Goal: Task Accomplishment & Management: Use online tool/utility

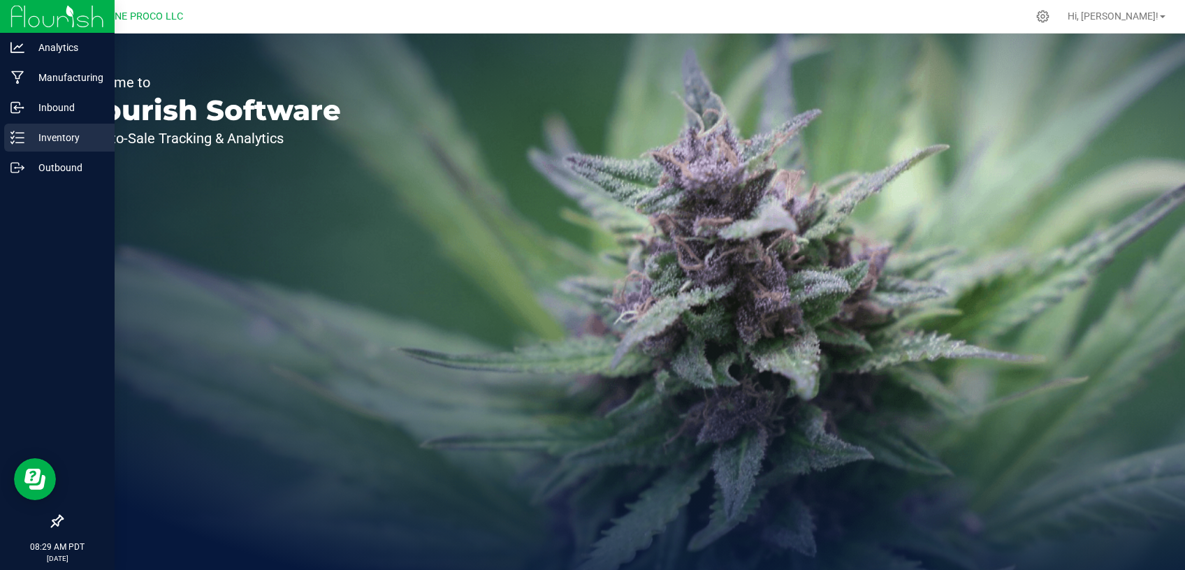
click at [49, 139] on p "Inventory" at bounding box center [66, 137] width 84 height 17
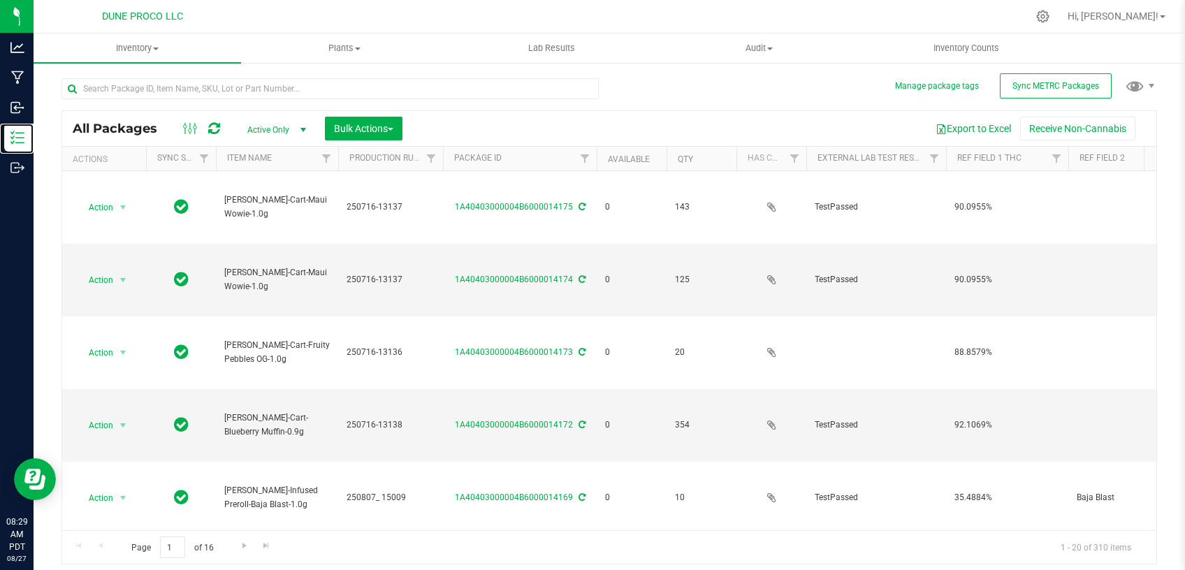
type input "[DATE]"
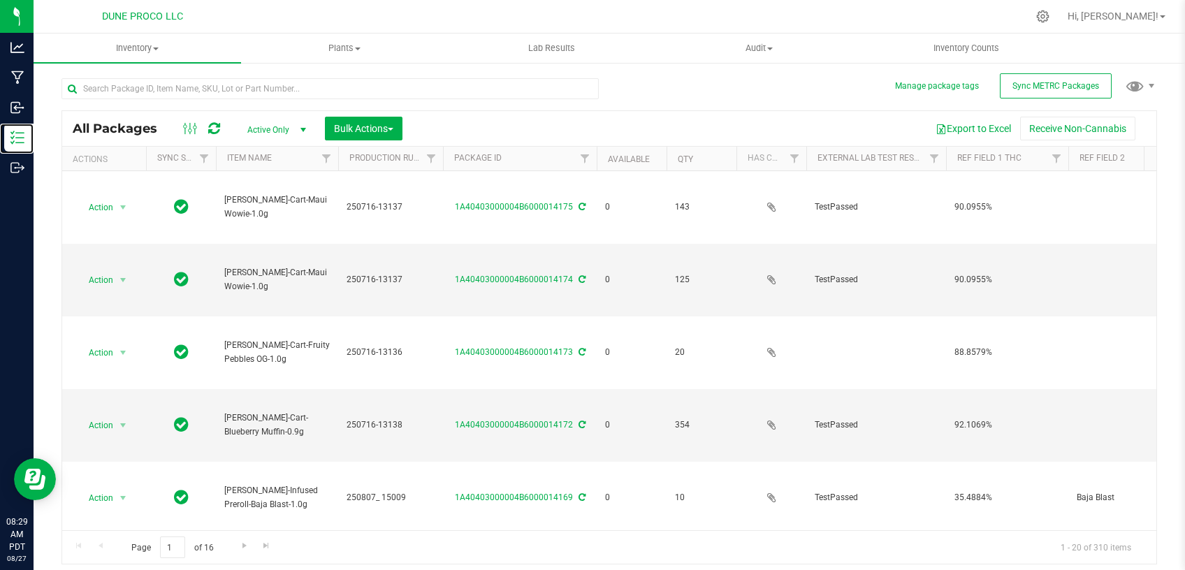
type input "[DATE]"
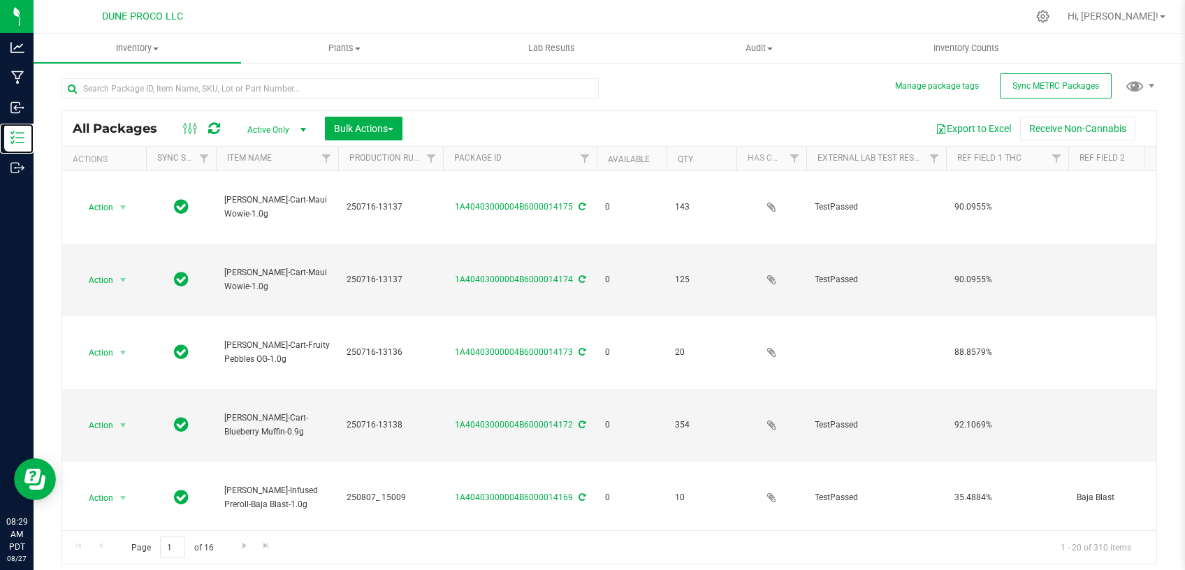
type input "[DATE]"
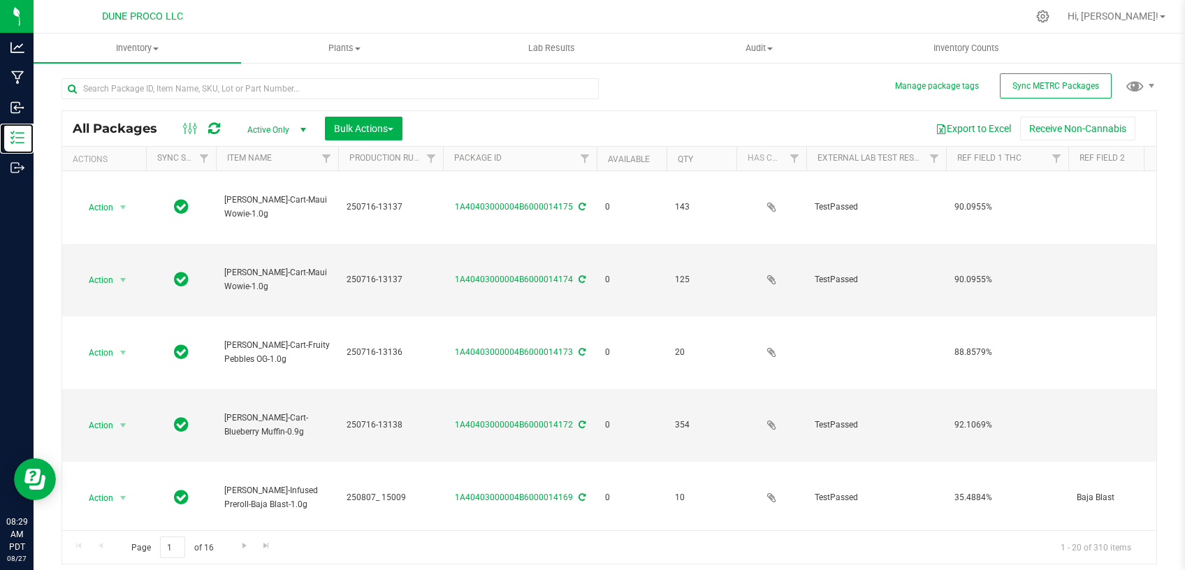
type input "[DATE]"
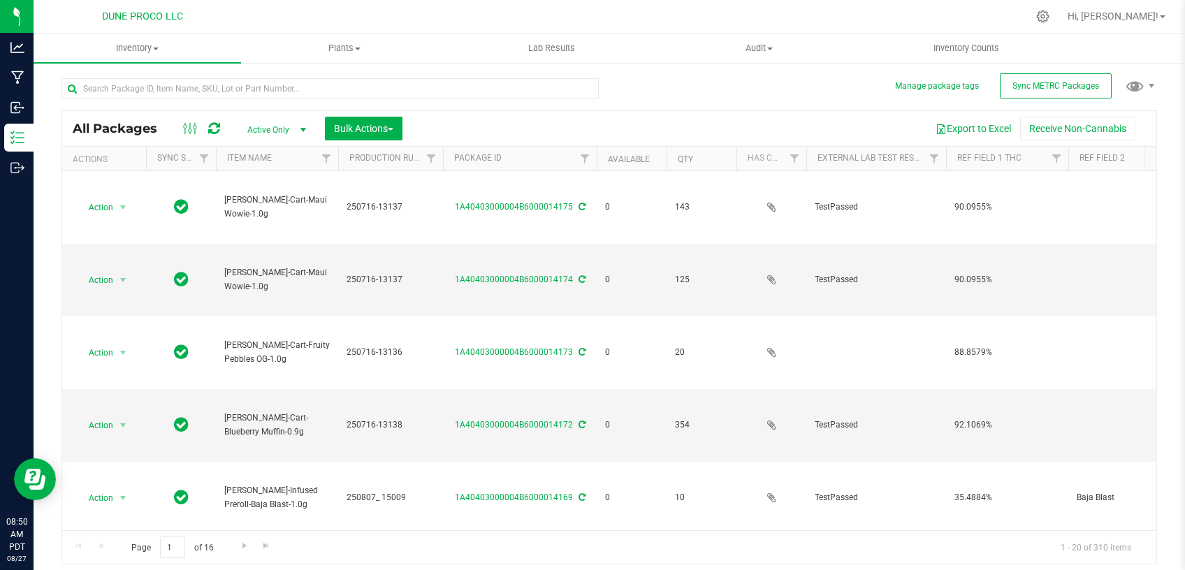
click at [296, 124] on span "select" at bounding box center [302, 130] width 17 height 20
click at [272, 211] on li "All" at bounding box center [272, 215] width 75 height 21
type input "[DATE]"
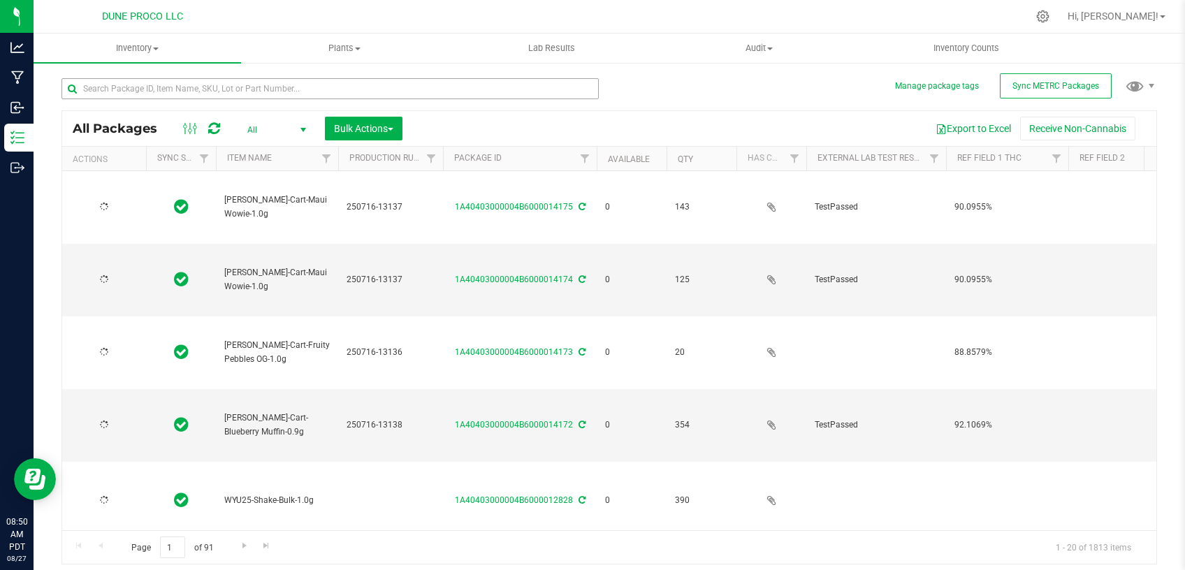
type input "[DATE]"
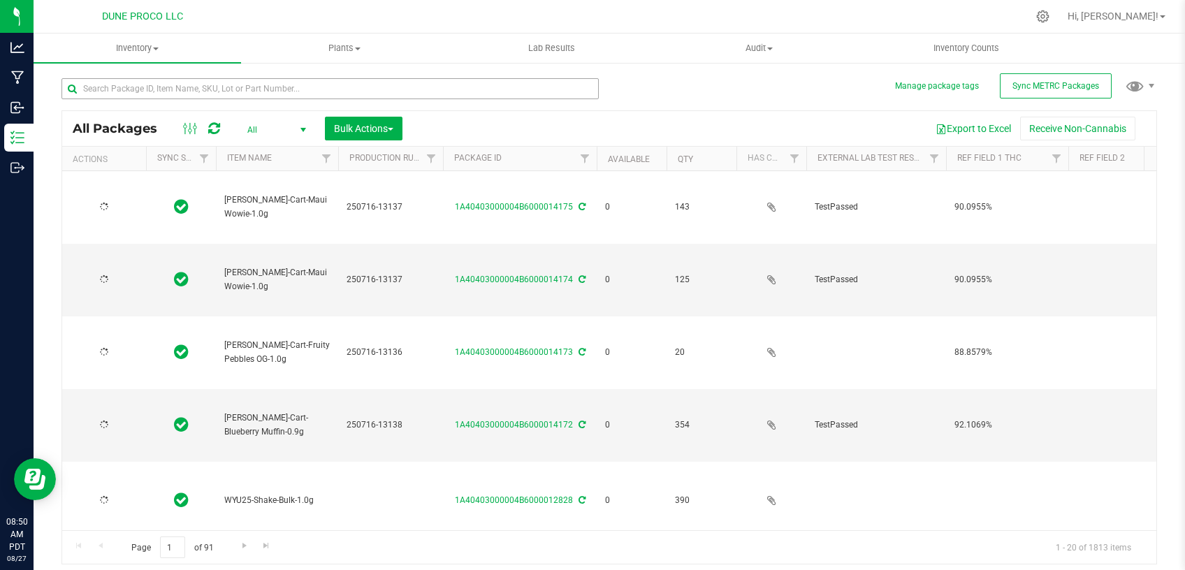
type input "[DATE]"
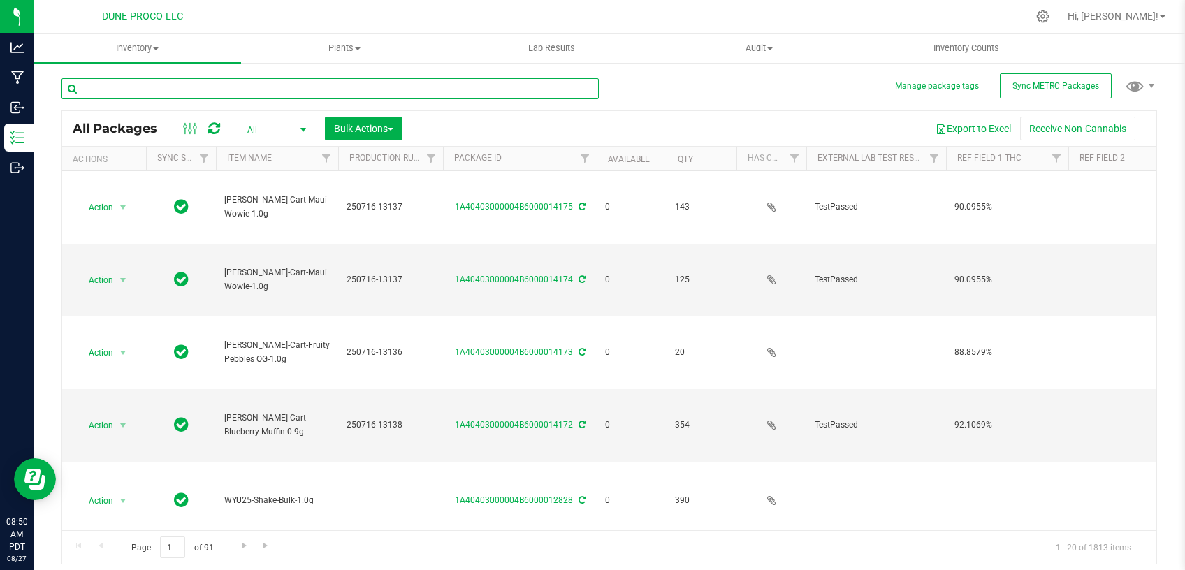
click at [263, 86] on input "text" at bounding box center [329, 88] width 537 height 21
type input "13108"
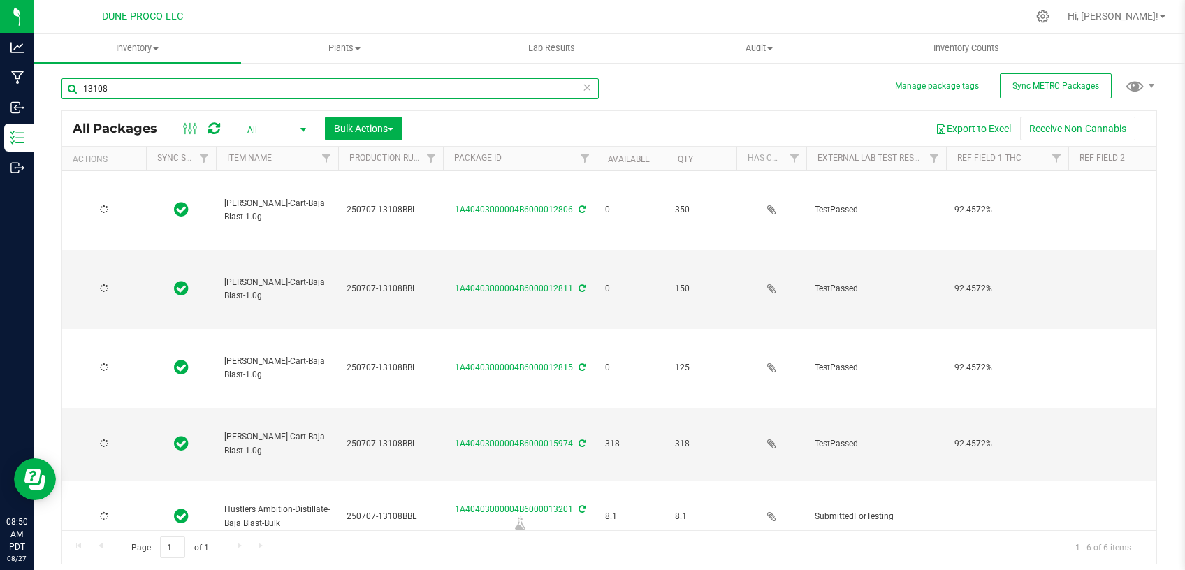
type input "[DATE]"
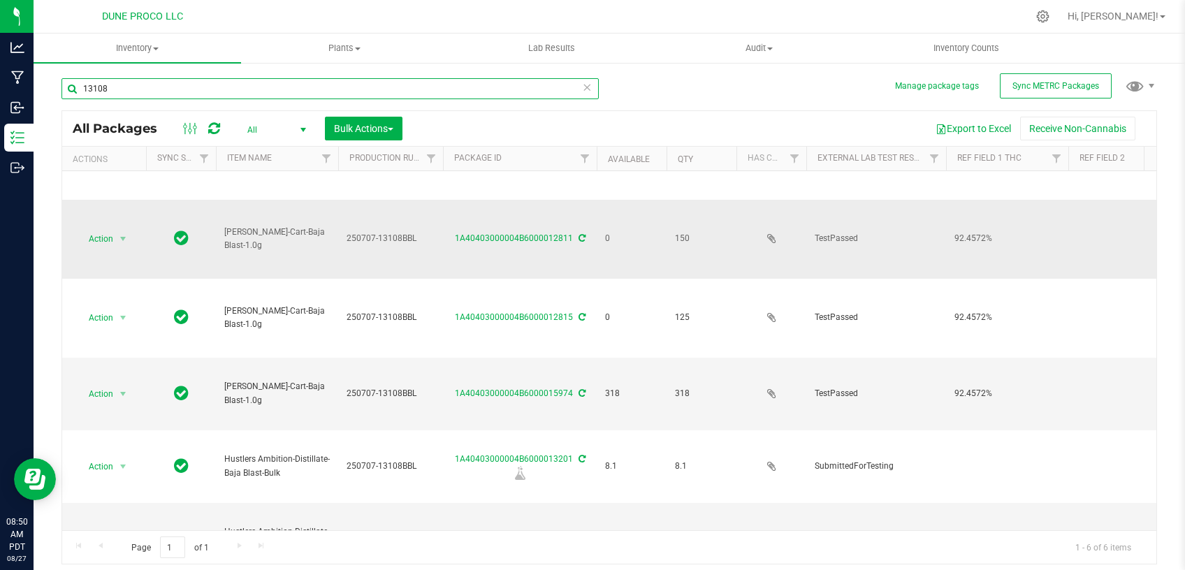
scroll to position [88, 0]
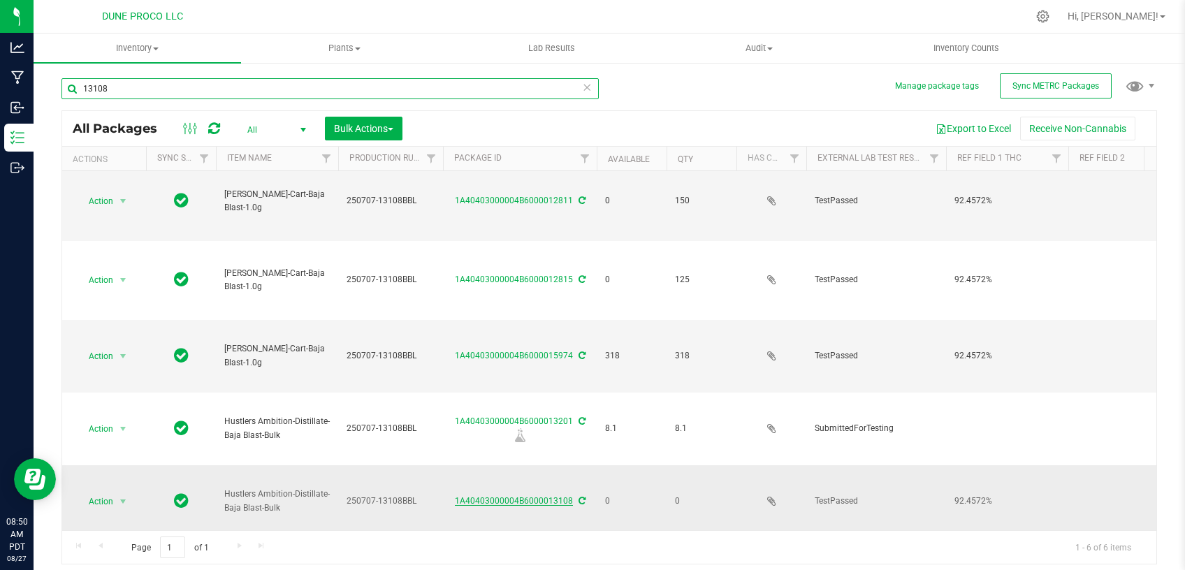
type input "13108"
click at [535, 496] on link "1A40403000004B6000013108" at bounding box center [514, 501] width 118 height 10
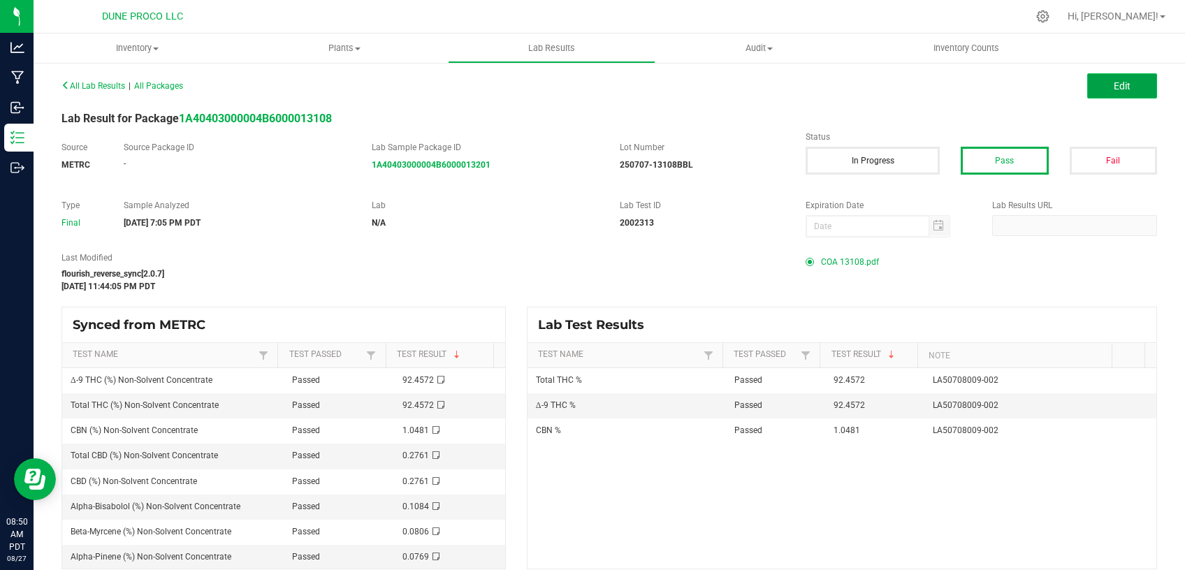
click at [1098, 95] on button "Edit" at bounding box center [1122, 85] width 70 height 25
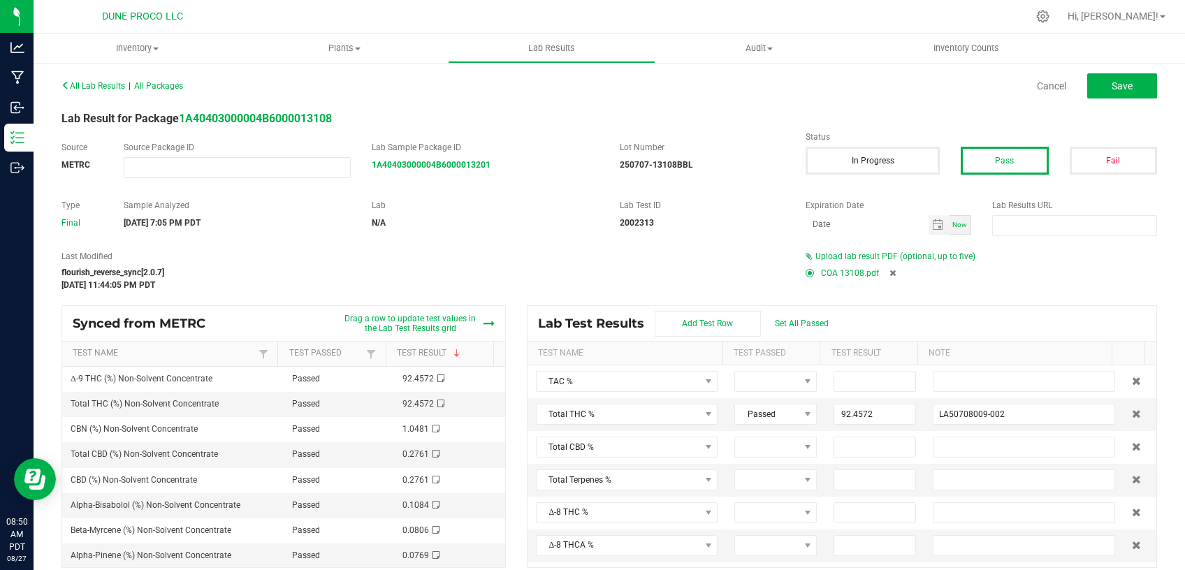
click at [890, 274] on icon at bounding box center [893, 273] width 6 height 8
type input "92.4572"
type input "LA50708009-002"
type input "1.0481"
type input "LA50708009-002"
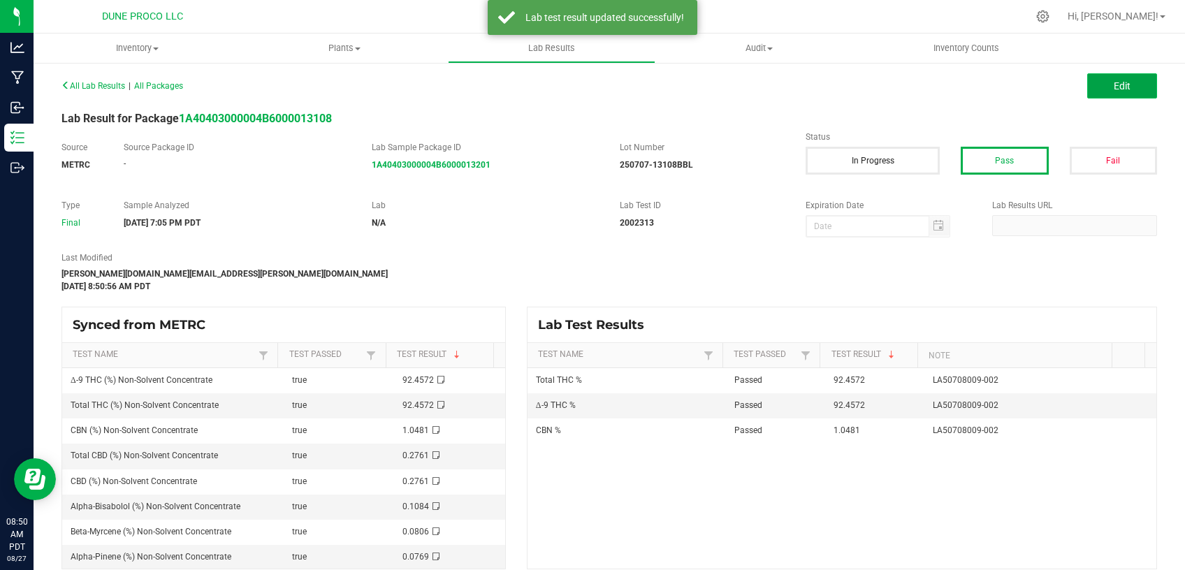
click at [1102, 98] on button "Edit" at bounding box center [1122, 85] width 70 height 25
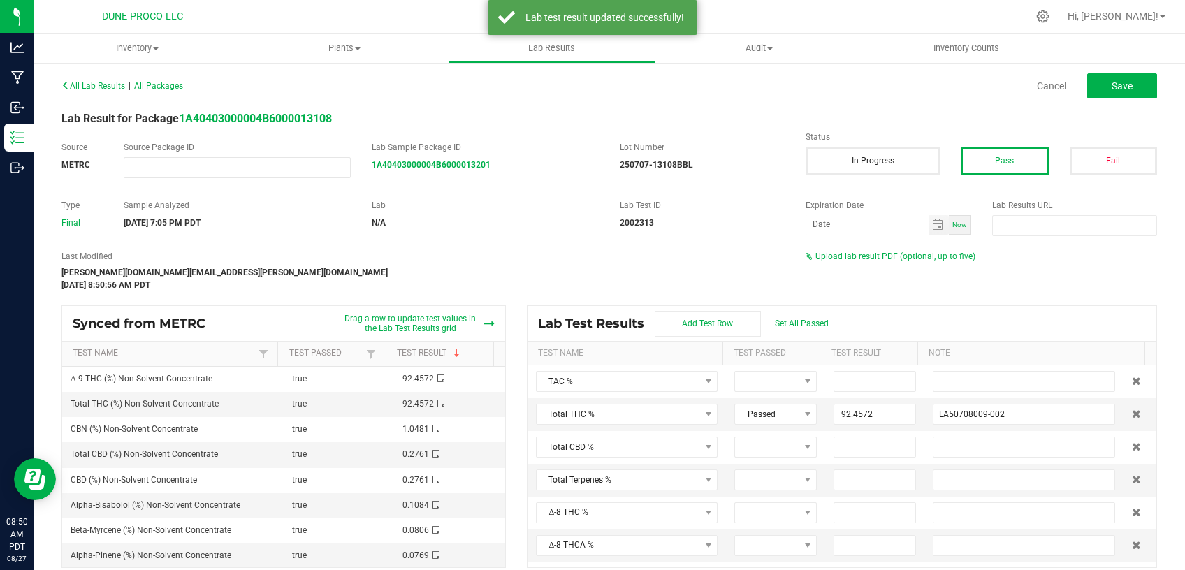
click at [845, 256] on span "Upload lab result PDF (optional, up to five)" at bounding box center [895, 257] width 160 height 10
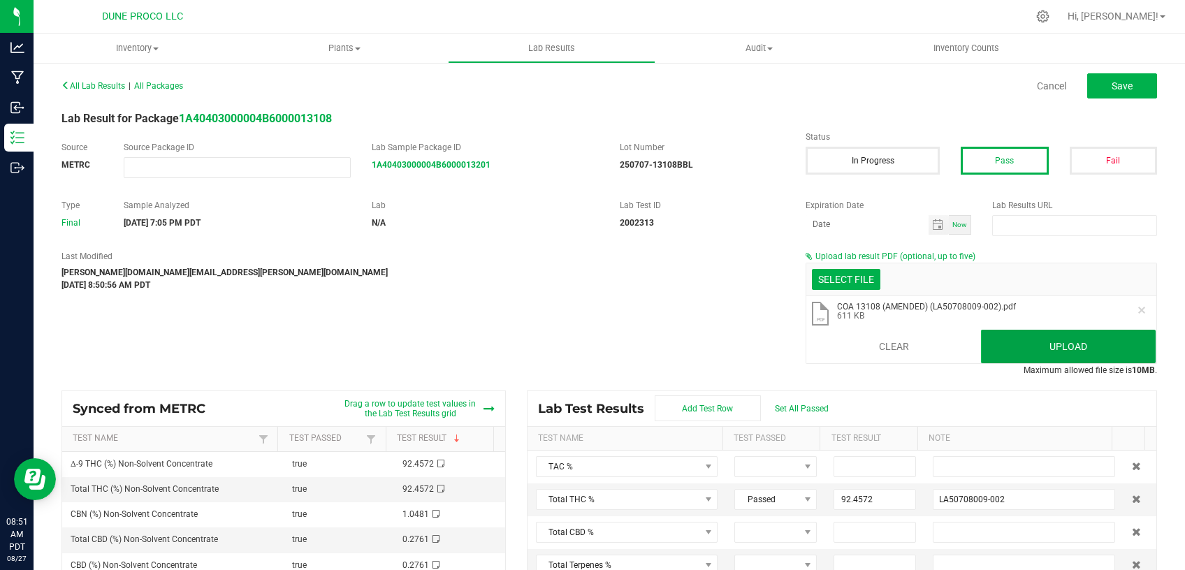
click at [1060, 342] on button "Upload" at bounding box center [1068, 347] width 175 height 34
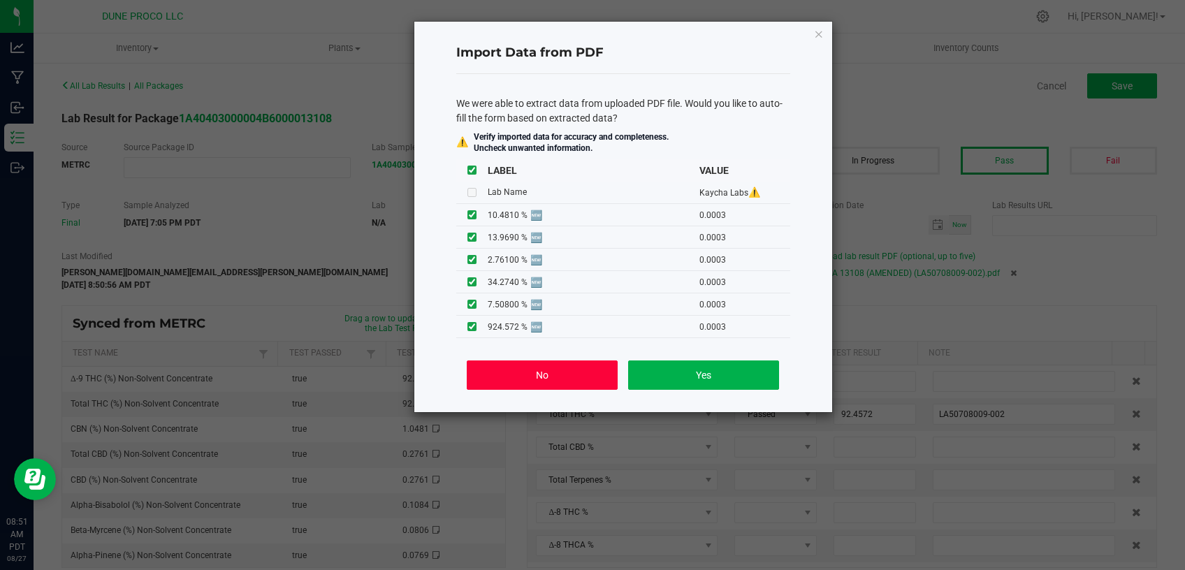
click at [586, 374] on button "No" at bounding box center [542, 375] width 150 height 29
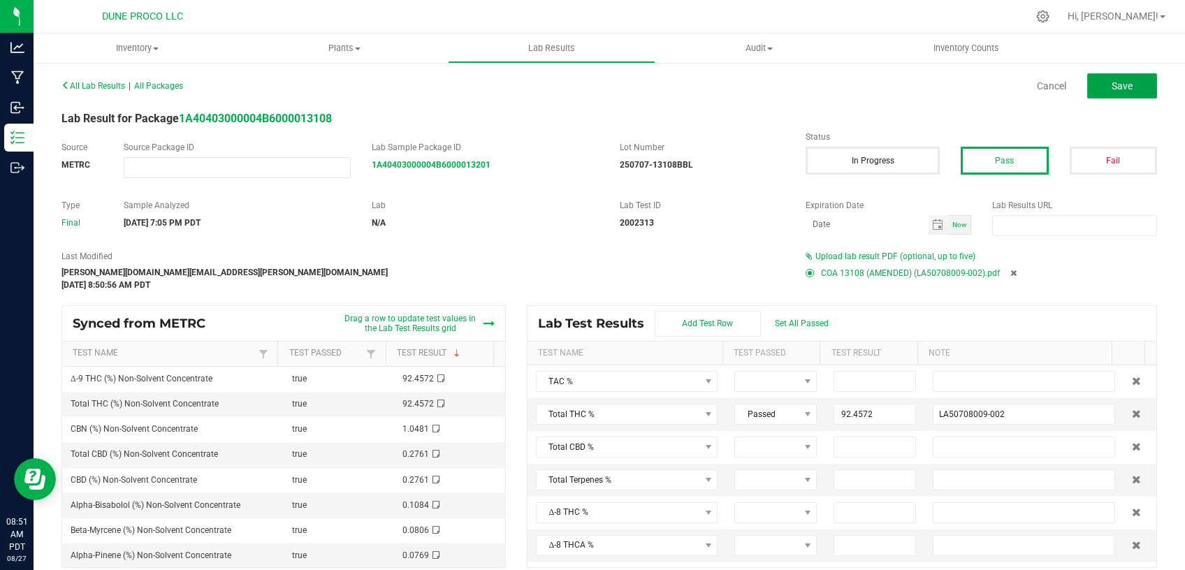
click at [1112, 87] on span "Save" at bounding box center [1122, 85] width 21 height 11
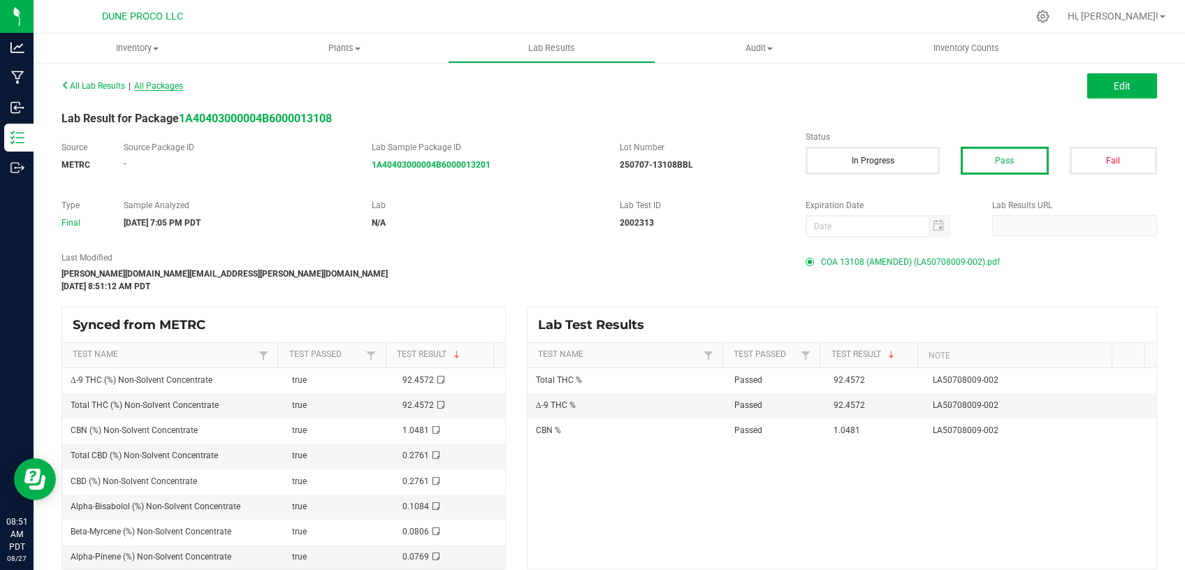
click at [168, 88] on span "All Packages" at bounding box center [158, 86] width 49 height 10
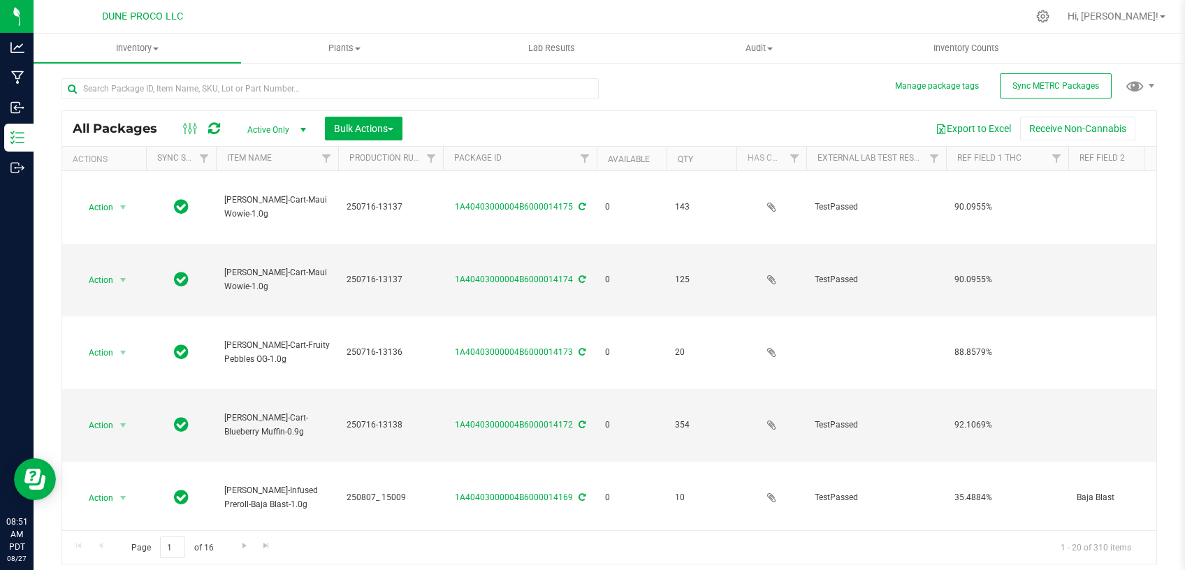
type input "[DATE]"
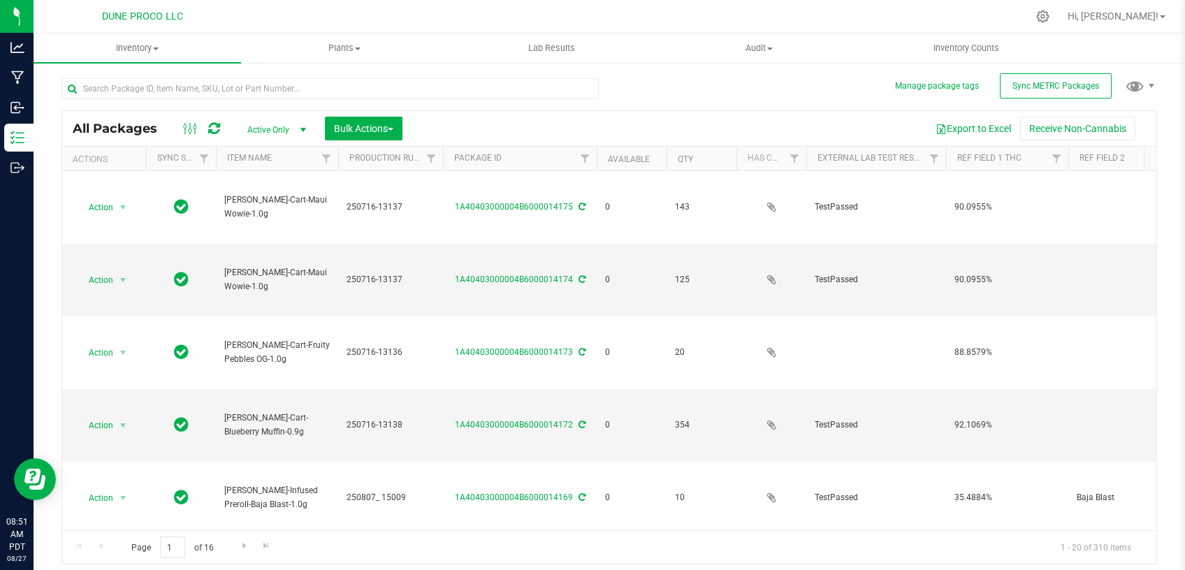
type input "[DATE]"
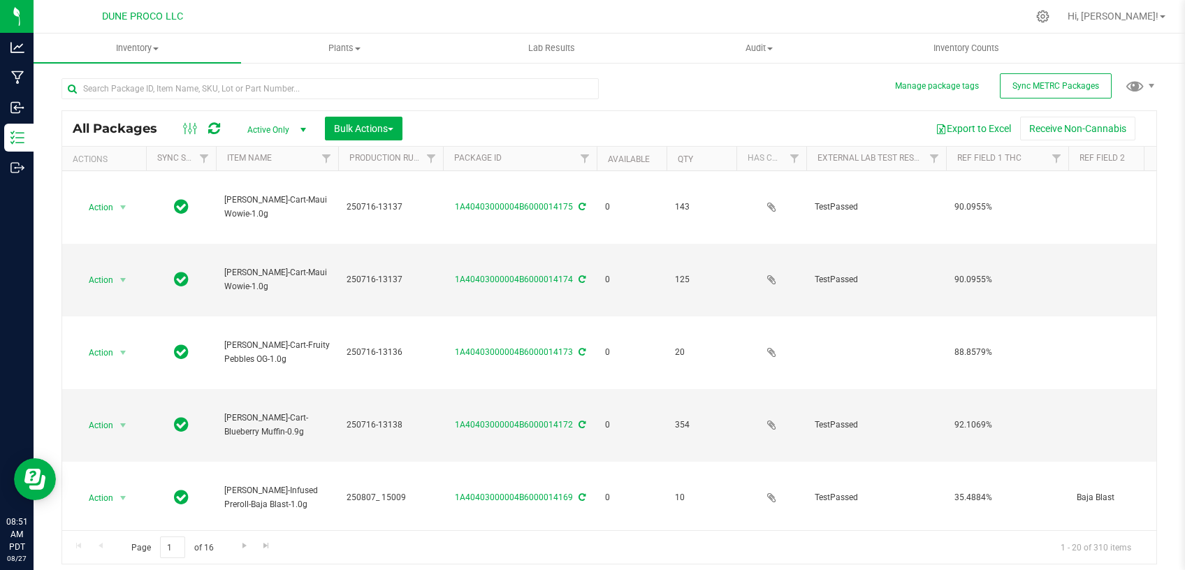
type input "[DATE]"
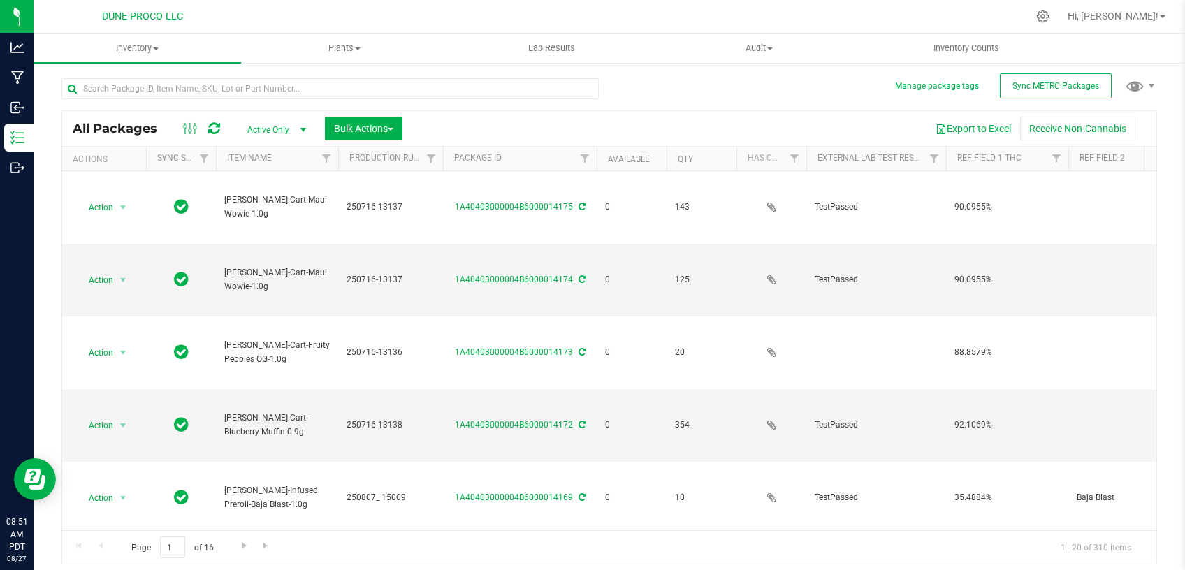
type input "[DATE]"
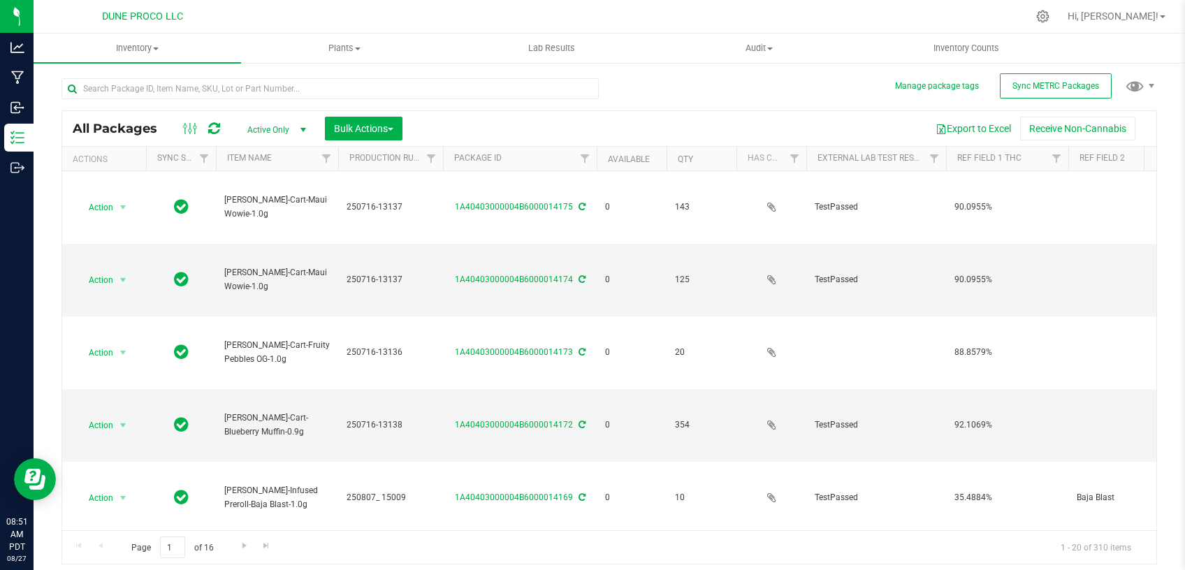
click at [301, 132] on span "select" at bounding box center [303, 129] width 11 height 11
click at [279, 216] on li "All" at bounding box center [272, 215] width 75 height 21
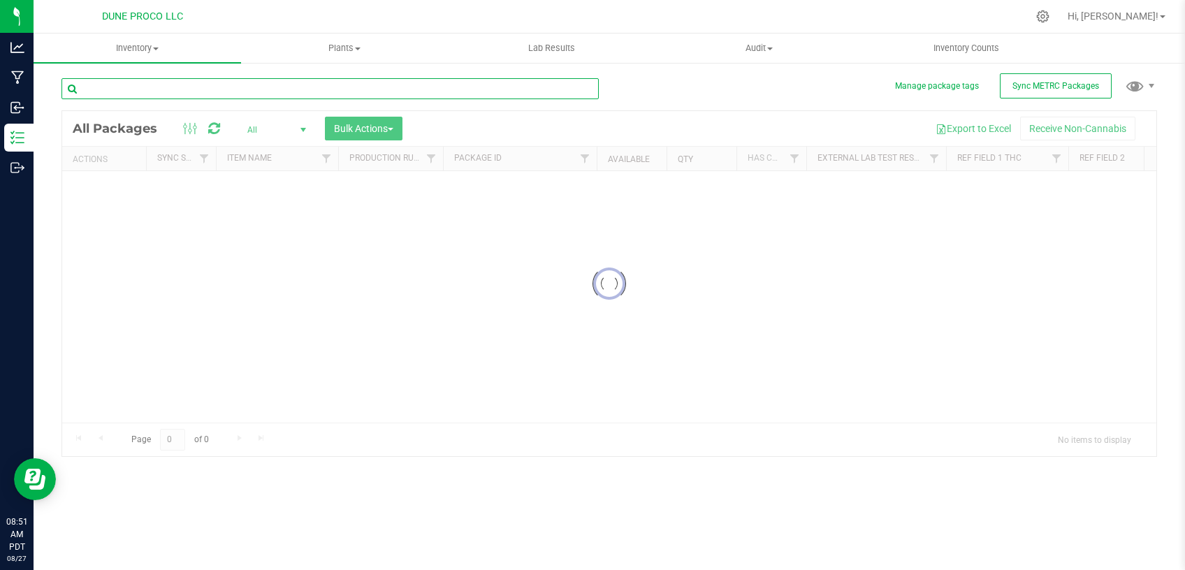
click at [279, 87] on input "text" at bounding box center [329, 88] width 537 height 21
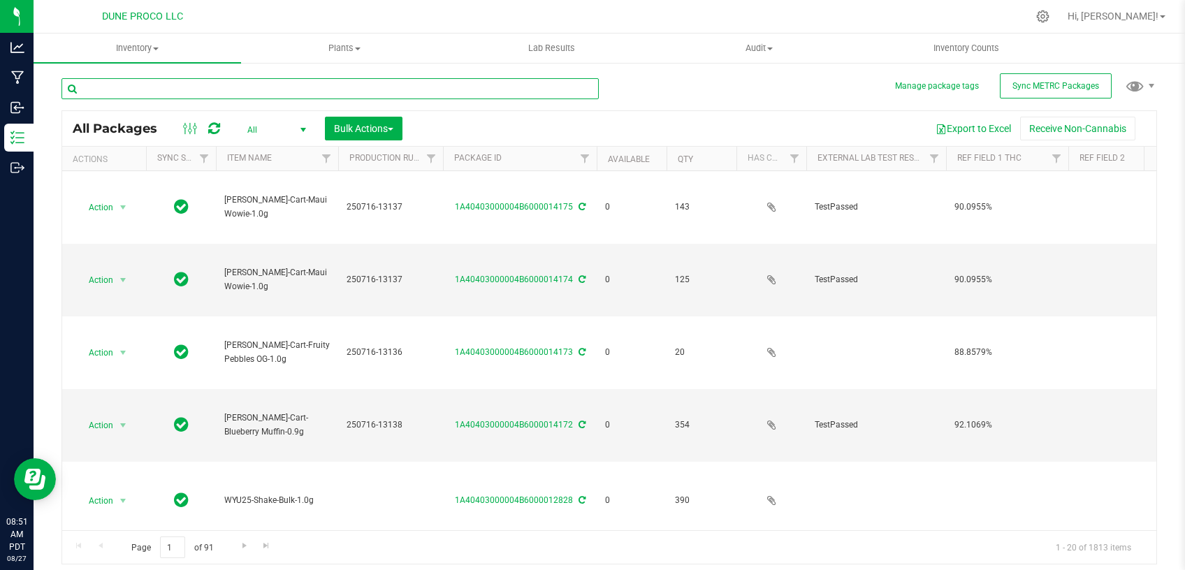
type input "[DATE]"
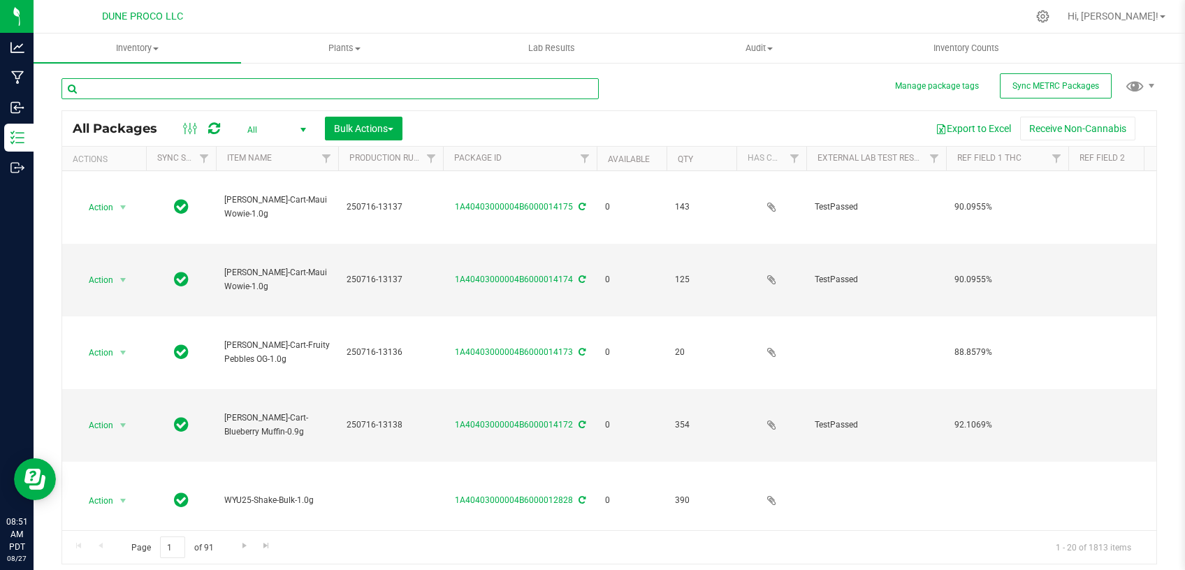
type input "[DATE]"
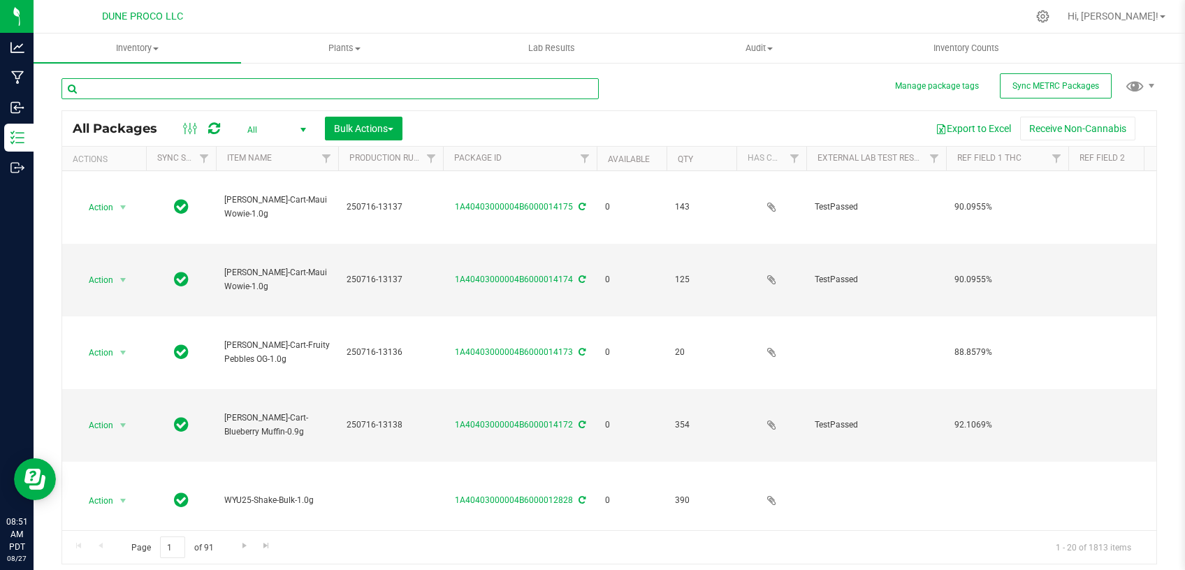
type input "[DATE]"
type input "13108"
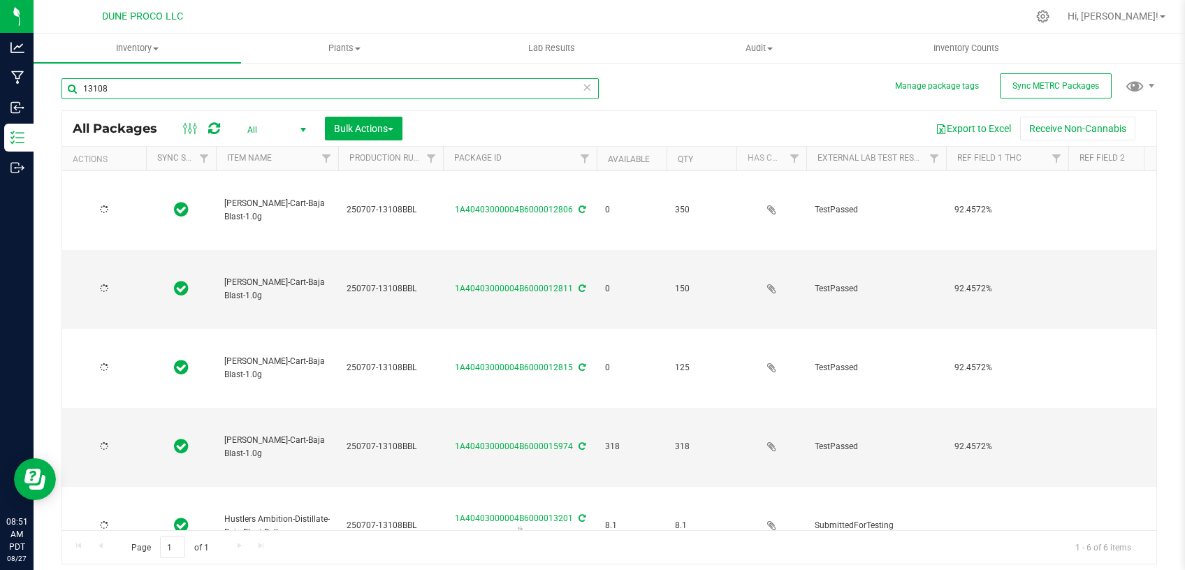
type input "[DATE]"
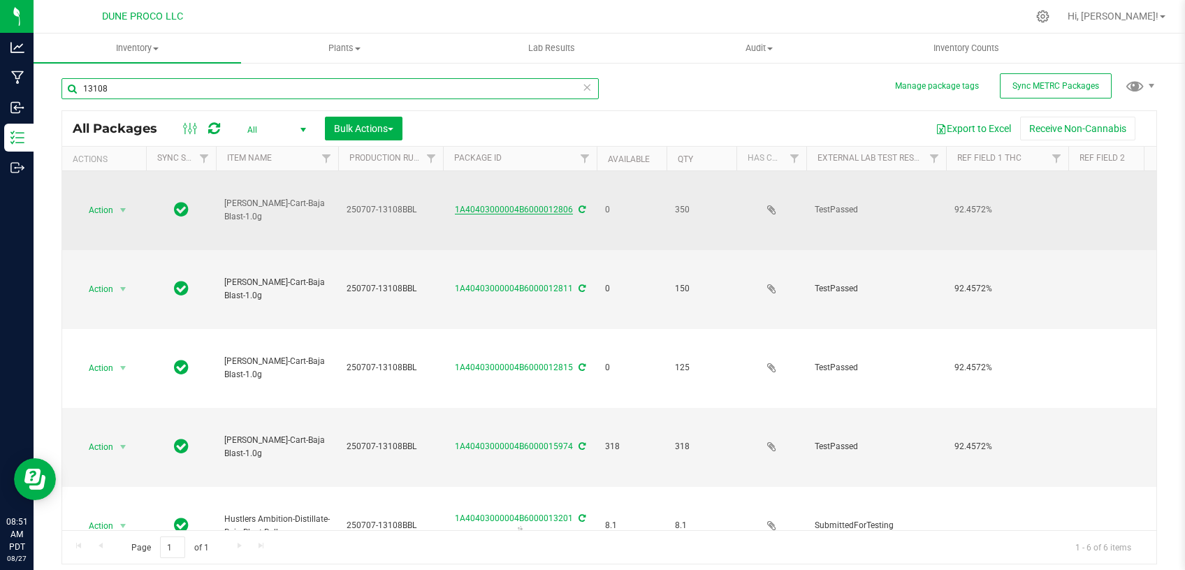
type input "13108"
click at [525, 209] on link "1A40403000004B6000012806" at bounding box center [514, 210] width 118 height 10
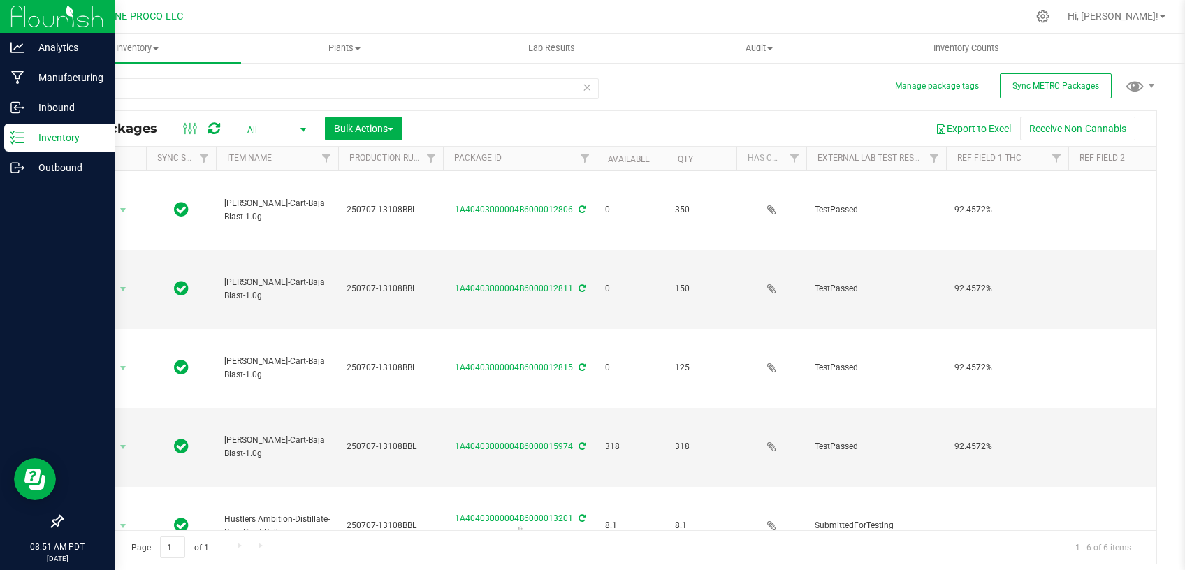
type input "[DATE]"
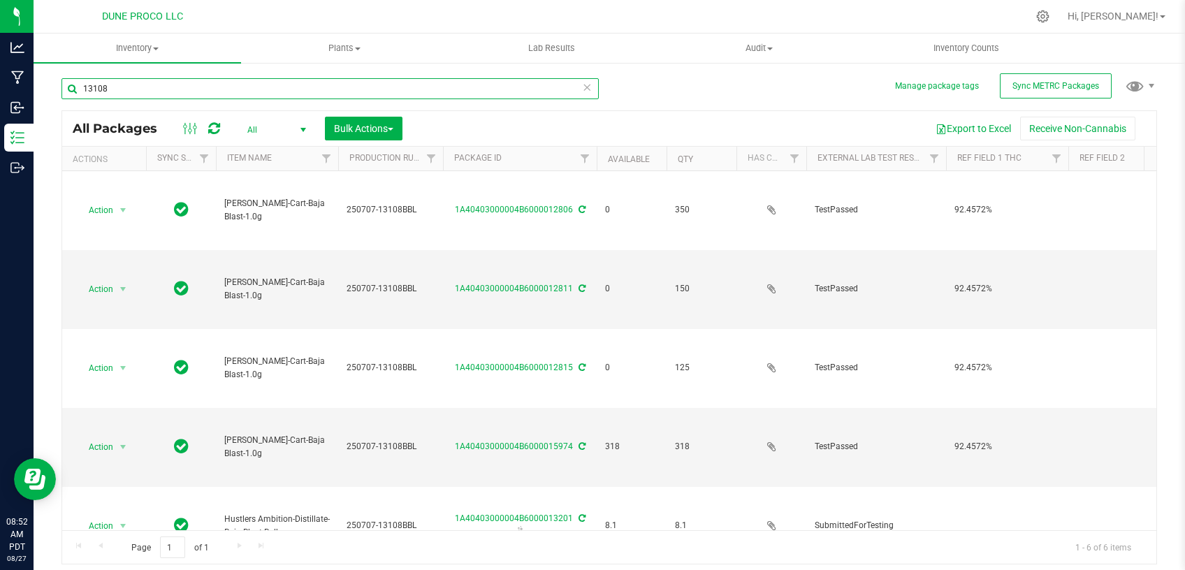
click at [172, 84] on input "13108" at bounding box center [329, 88] width 537 height 21
type input "13111"
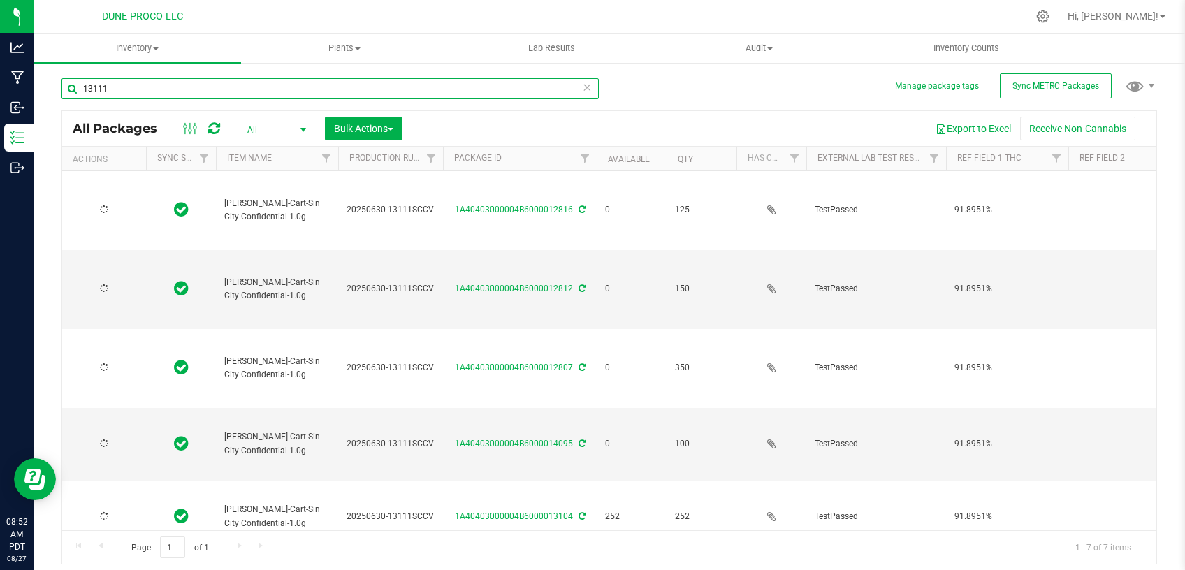
type input "[DATE]"
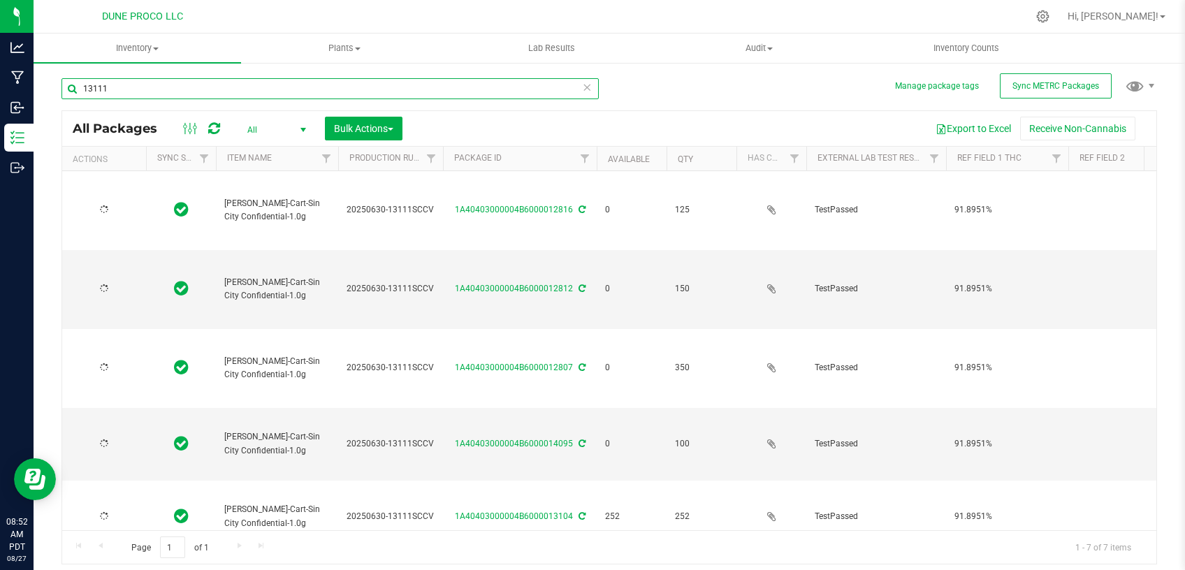
type input "[DATE]"
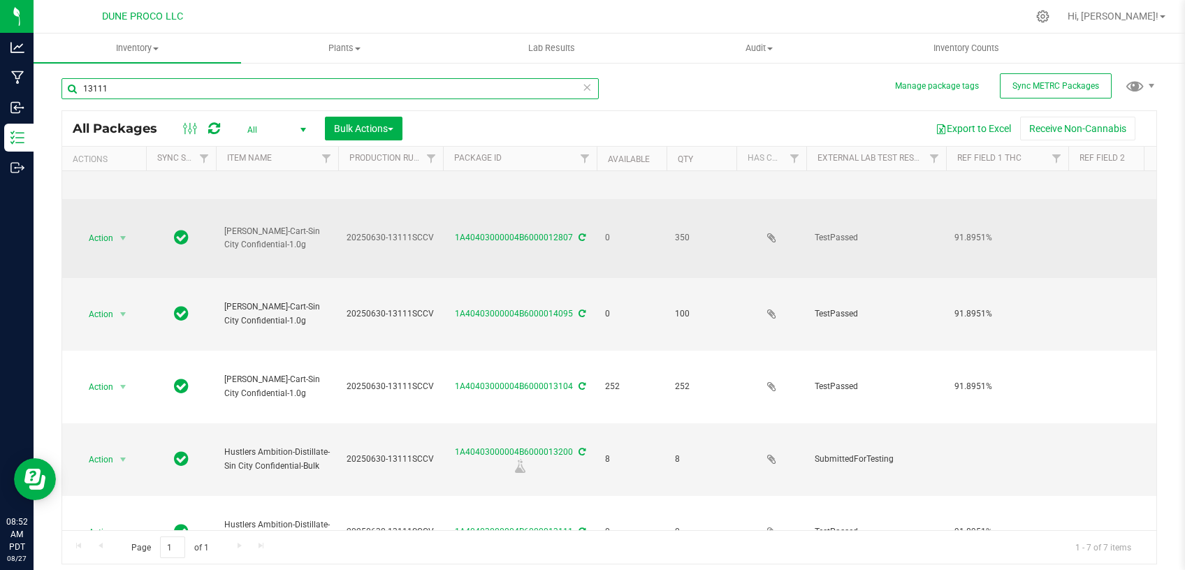
scroll to position [161, 0]
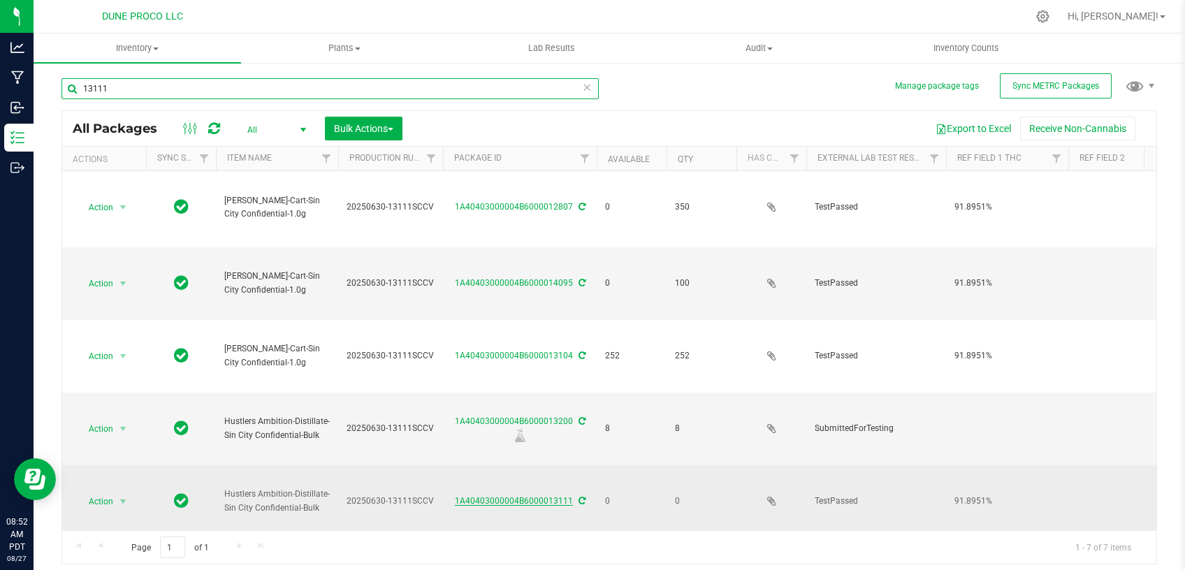
type input "13111"
click at [486, 496] on link "1A40403000004B6000013111" at bounding box center [514, 501] width 118 height 10
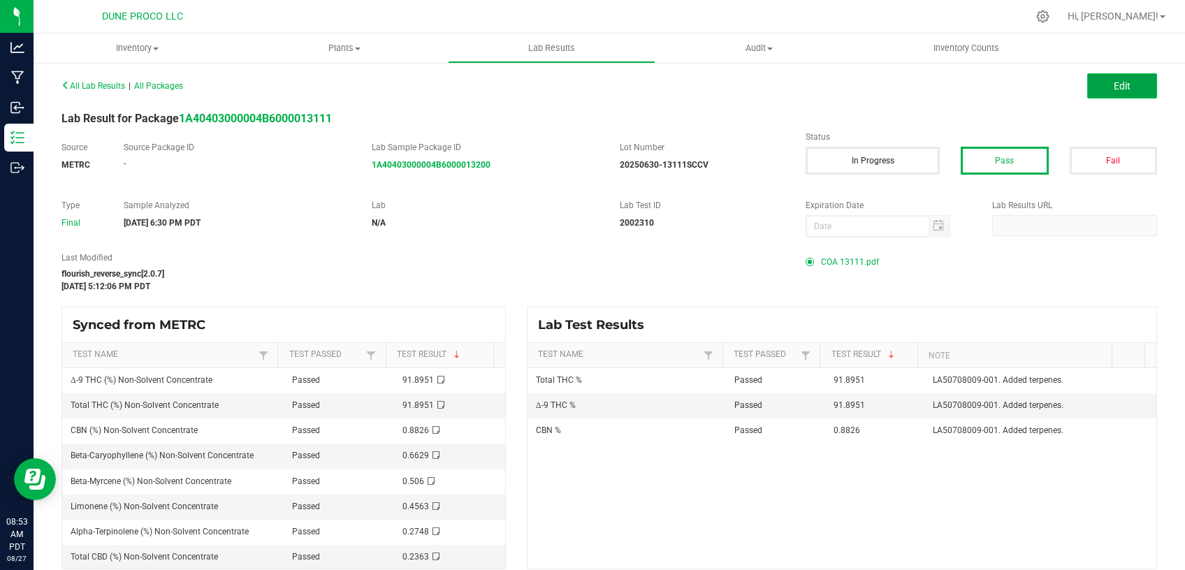
click at [1114, 87] on span "Edit" at bounding box center [1122, 85] width 17 height 11
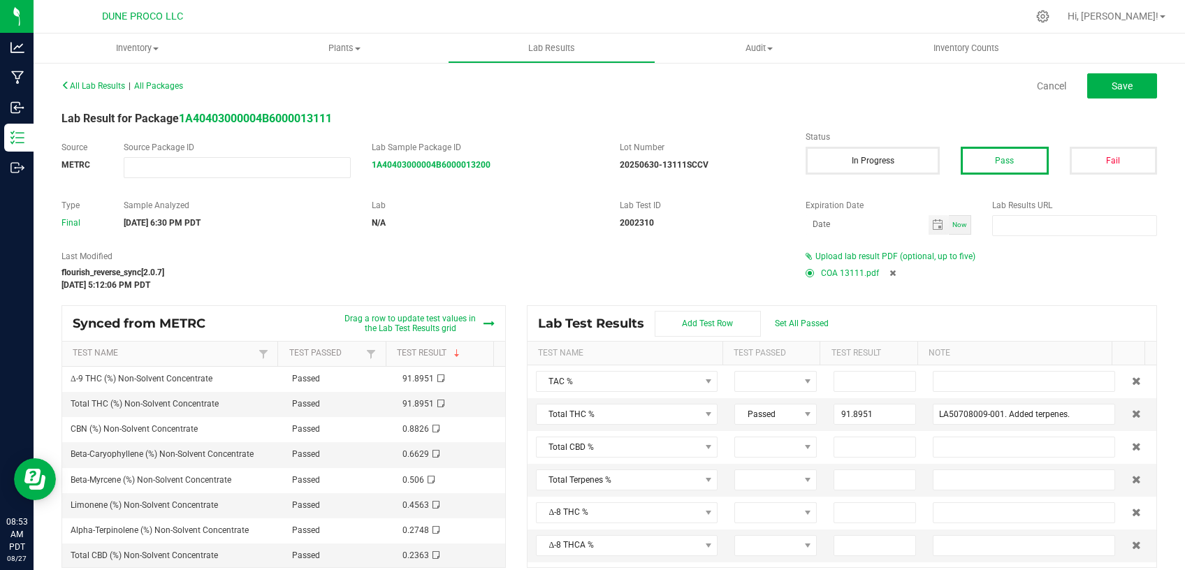
click at [887, 274] on div "COA 13111.pdf" at bounding box center [981, 273] width 351 height 21
click at [890, 272] on icon at bounding box center [893, 273] width 6 height 8
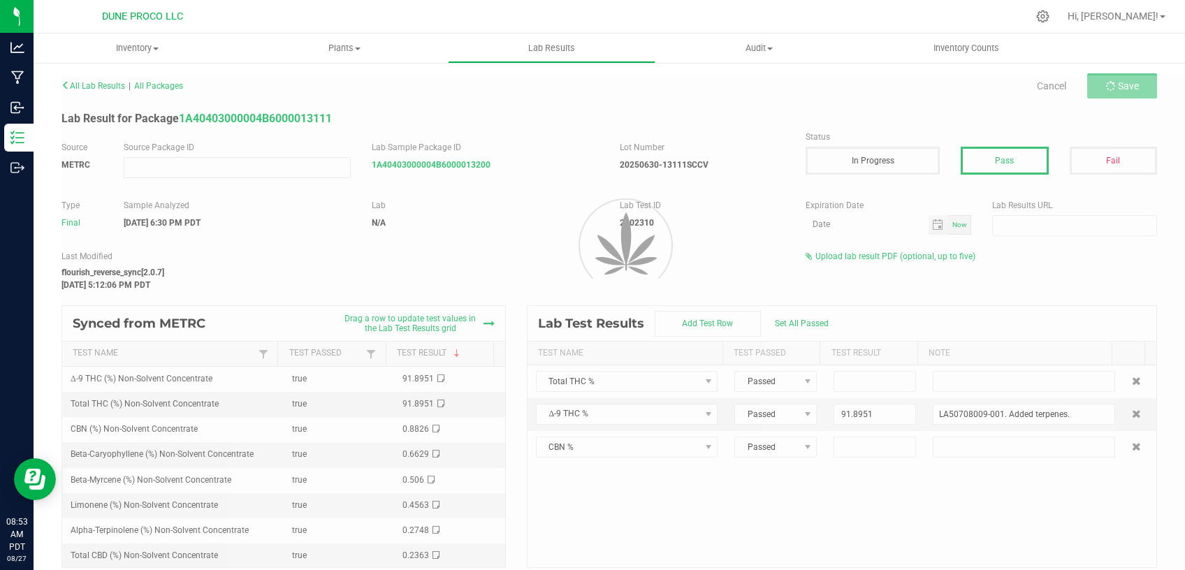
type input "91.8951"
type input "LA50708009-001. Added terpenes."
type input "0.8826"
type input "LA50708009-001. Added terpenes."
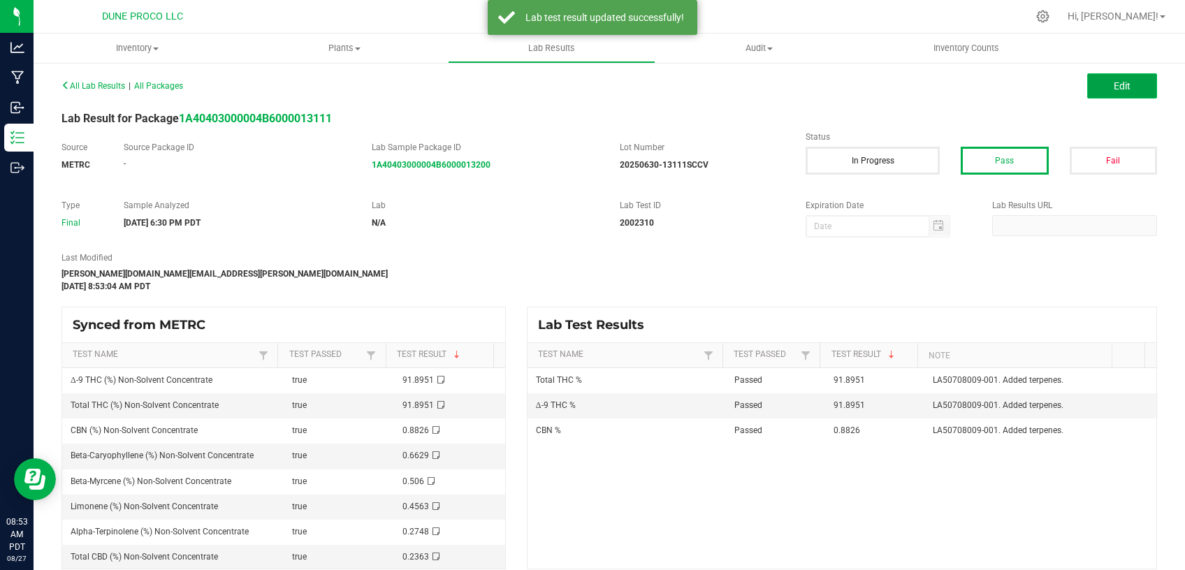
click at [1095, 92] on button "Edit" at bounding box center [1122, 85] width 70 height 25
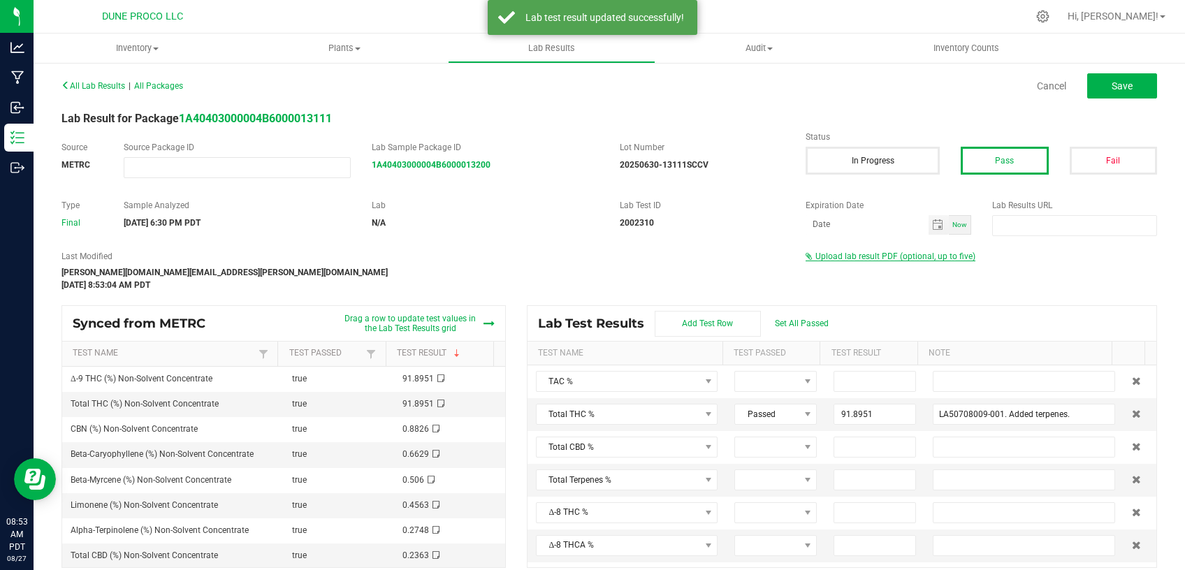
click at [838, 255] on span "Upload lab result PDF (optional, up to five)" at bounding box center [895, 257] width 160 height 10
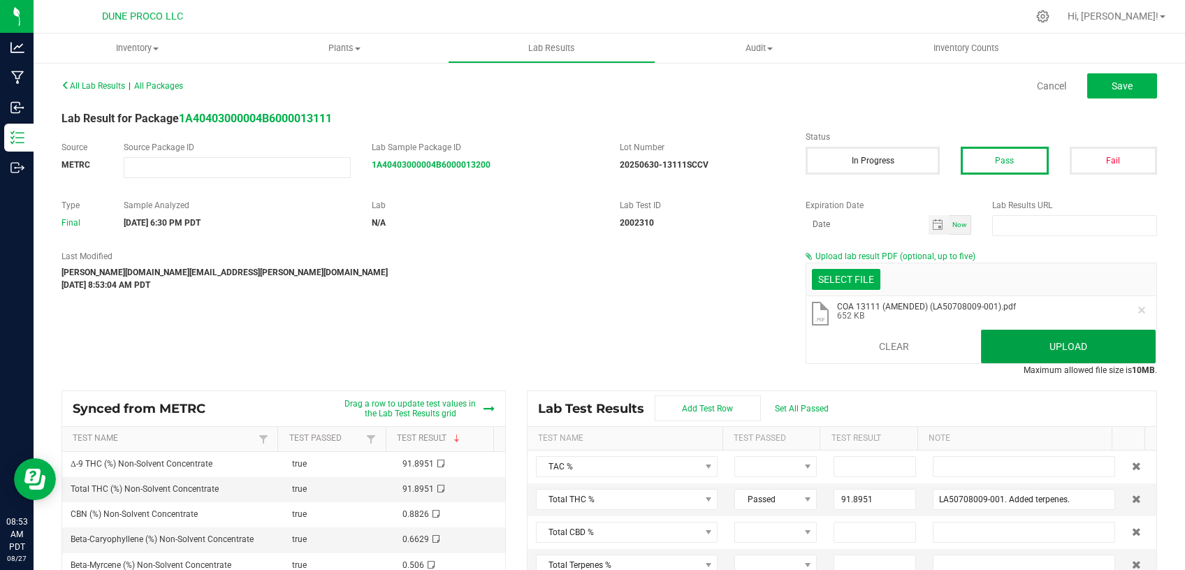
click at [1061, 347] on button "Upload" at bounding box center [1068, 347] width 175 height 34
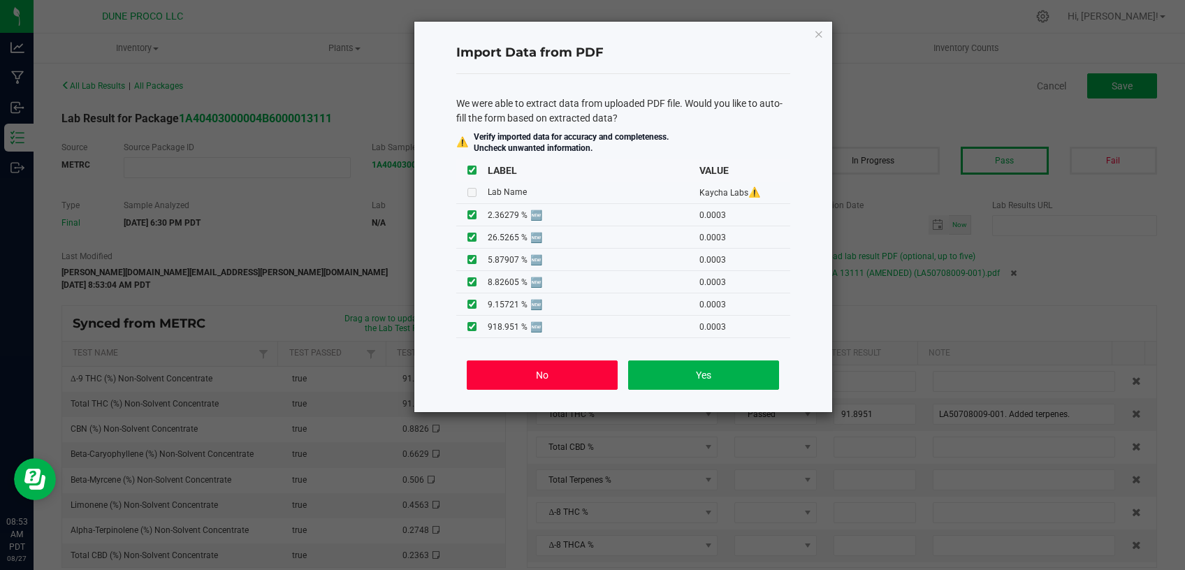
click at [544, 379] on button "No" at bounding box center [542, 375] width 150 height 29
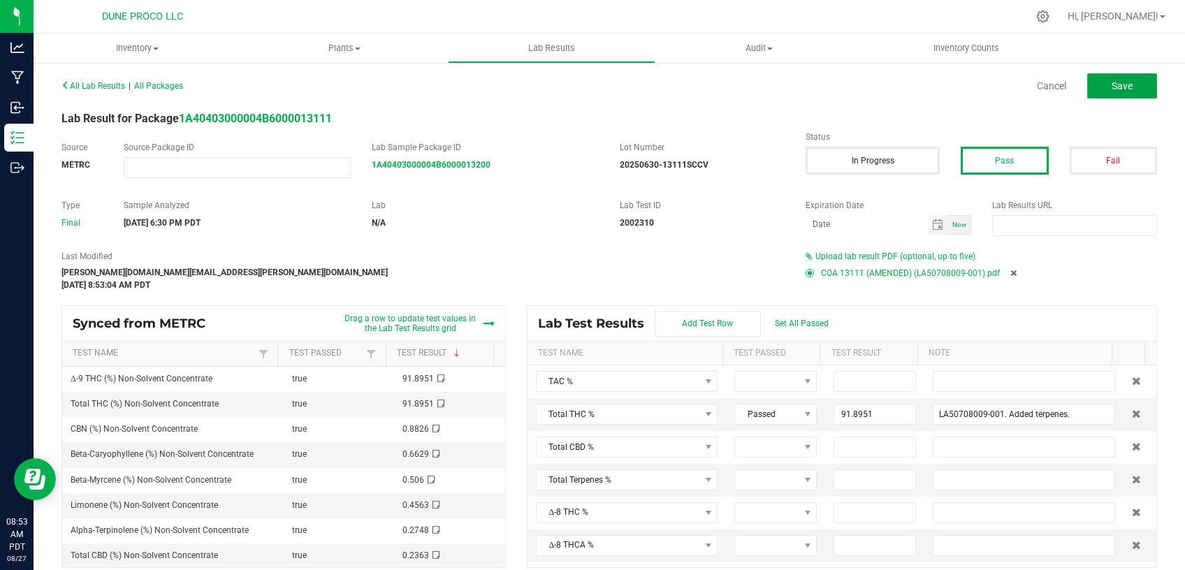
click at [1087, 82] on button "Save" at bounding box center [1122, 85] width 70 height 25
type input "91.8951"
type input "LA50708009-001. Added terpenes."
type input "0.8826"
type input "LA50708009-001. Added terpenes."
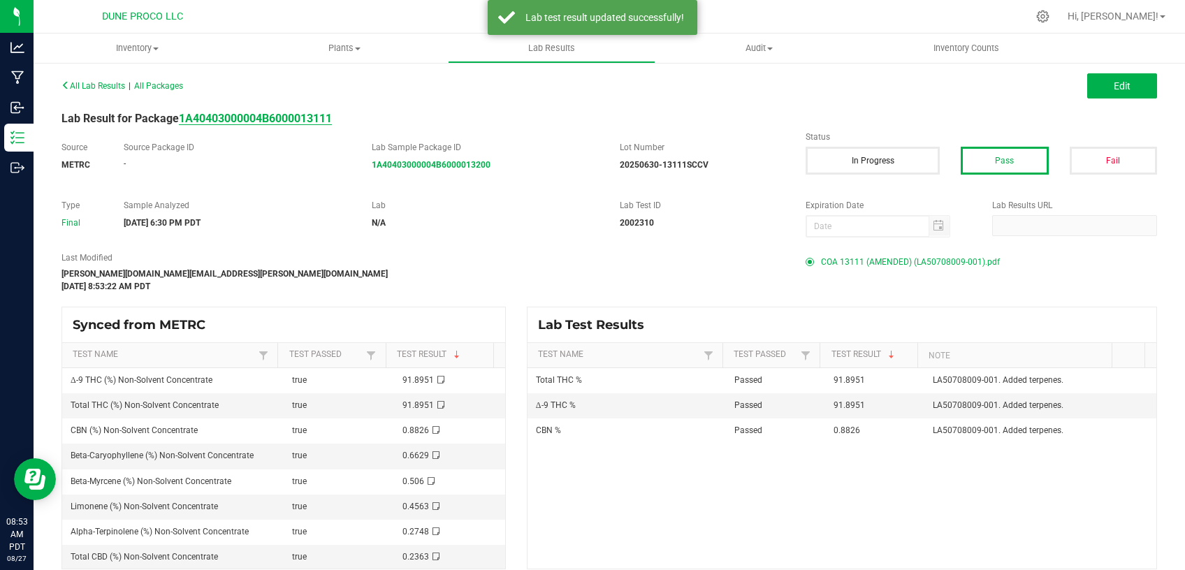
click at [311, 122] on strong "1A40403000004B6000013111" at bounding box center [255, 118] width 153 height 13
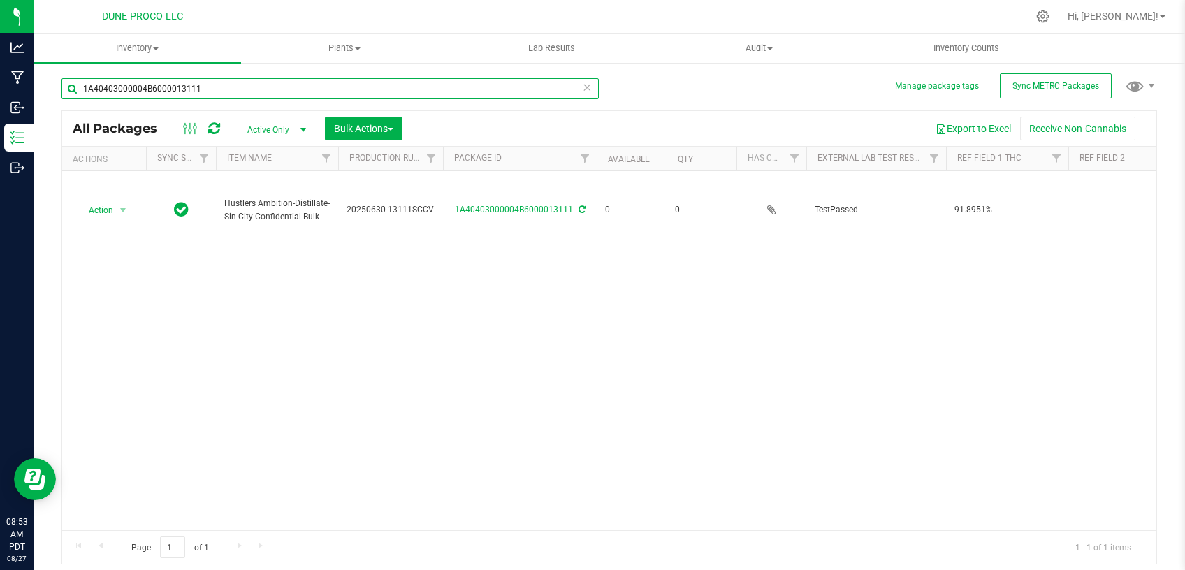
drag, startPoint x: 174, startPoint y: 88, endPoint x: 46, endPoint y: 85, distance: 127.9
click at [61, 89] on input "1A40403000004B6000013111" at bounding box center [329, 88] width 537 height 21
type input "13111"
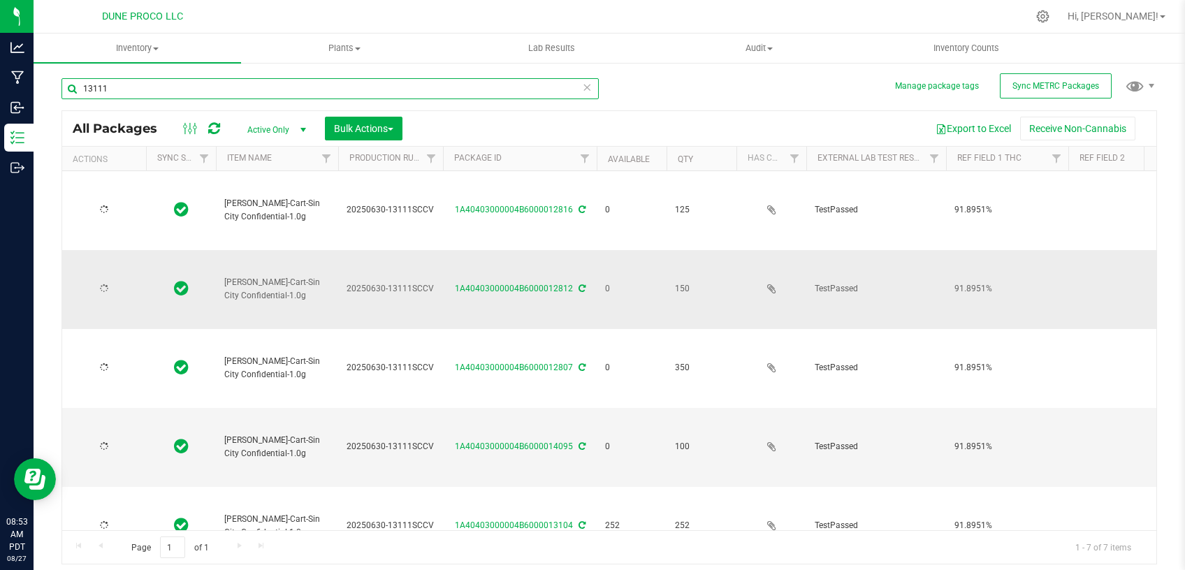
type input "[DATE]"
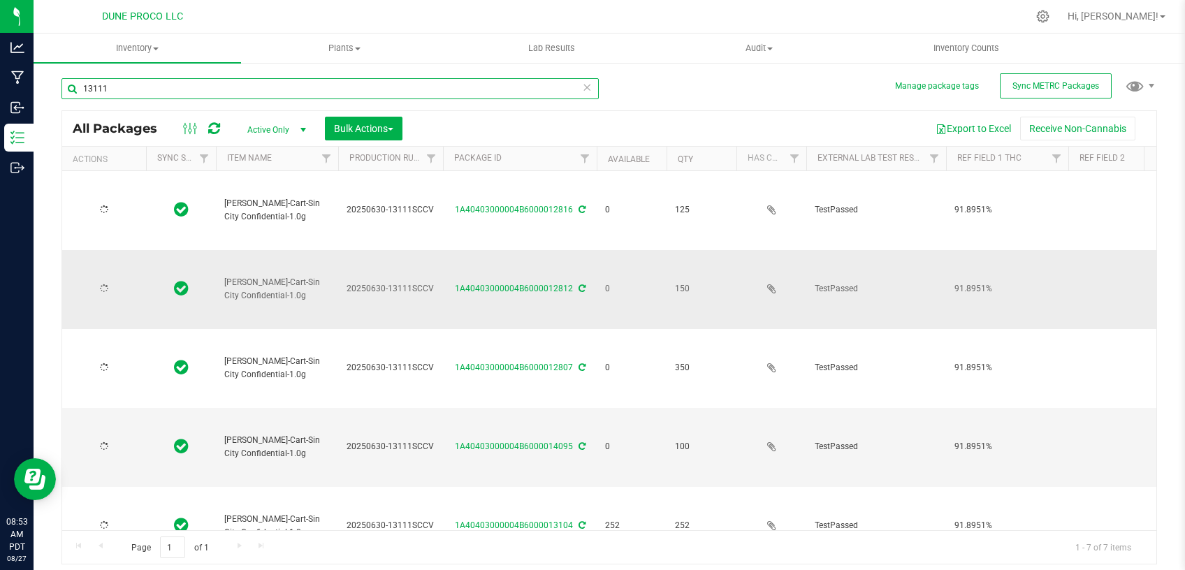
type input "[DATE]"
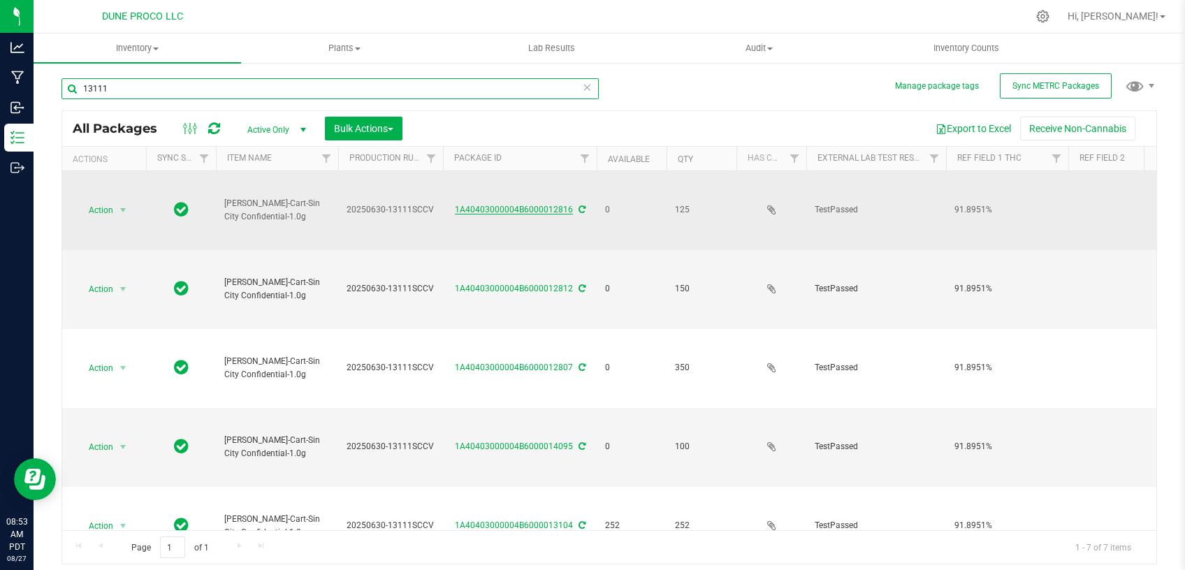
type input "13111"
click at [504, 212] on link "1A40403000004B6000012816" at bounding box center [514, 210] width 118 height 10
